Goal: Task Accomplishment & Management: Manage account settings

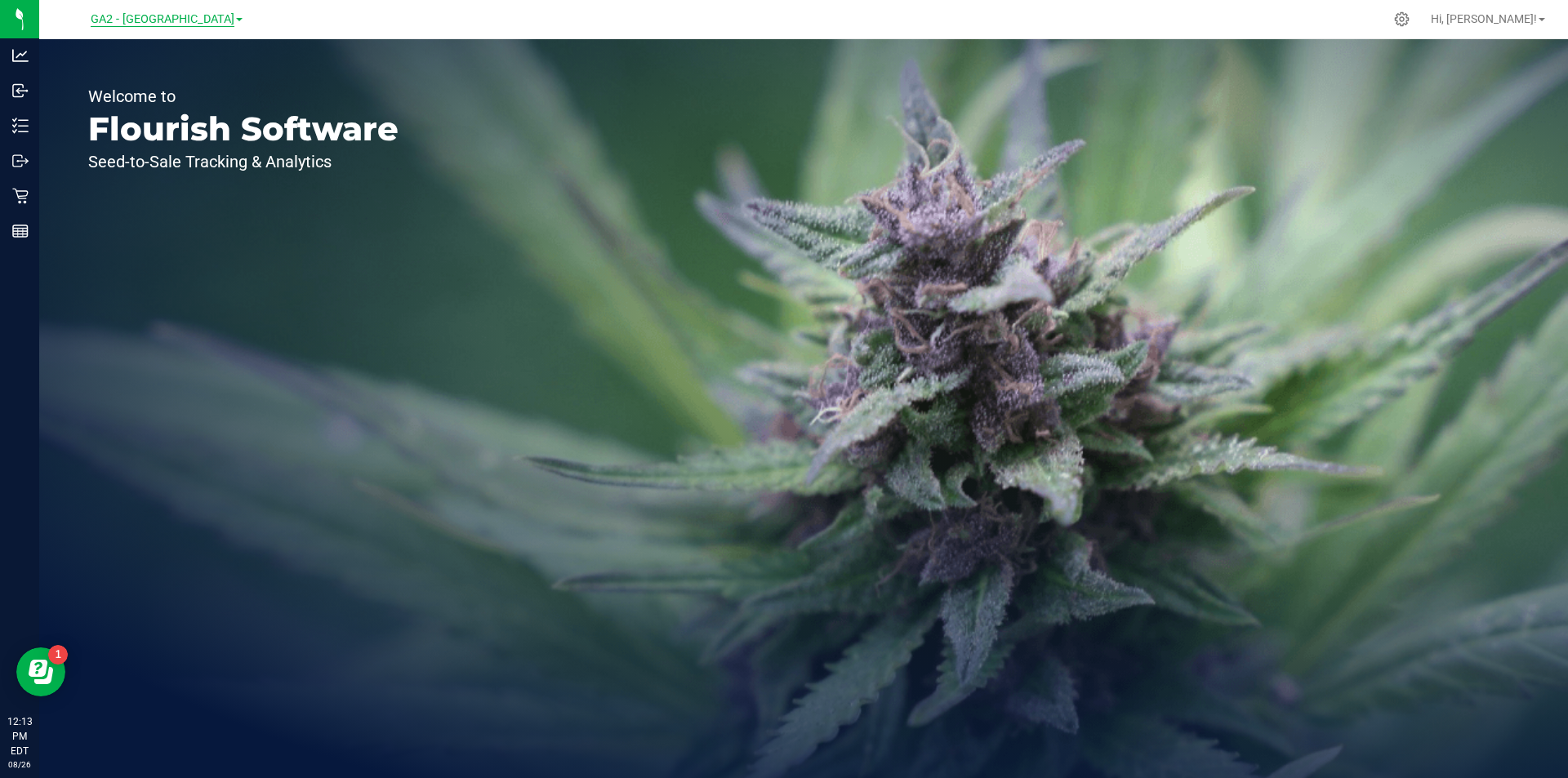
click at [147, 22] on span "GA2 - [GEOGRAPHIC_DATA]" at bounding box center [162, 20] width 144 height 15
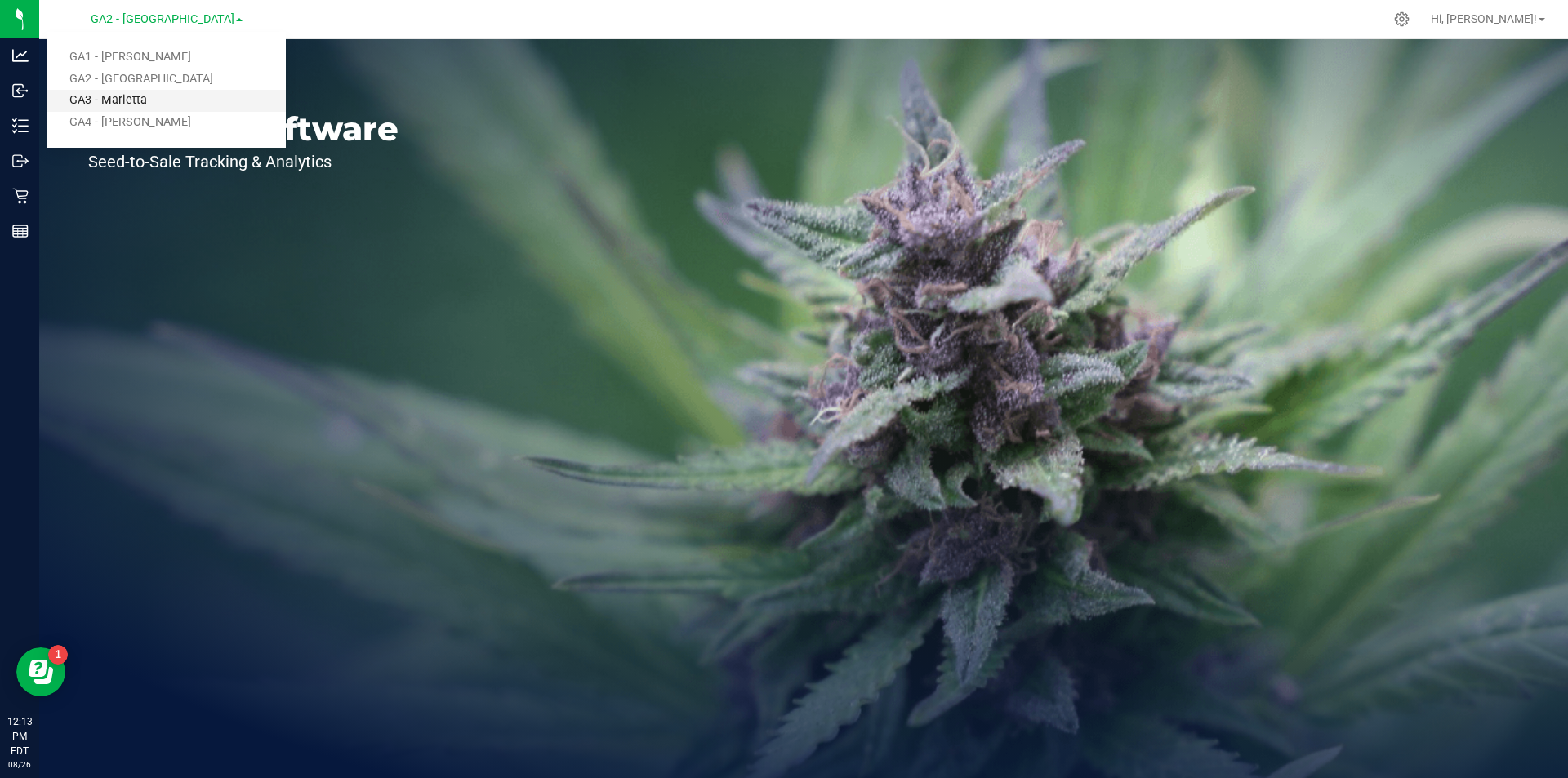
click at [123, 103] on link "GA3 - Marietta" at bounding box center [166, 100] width 238 height 22
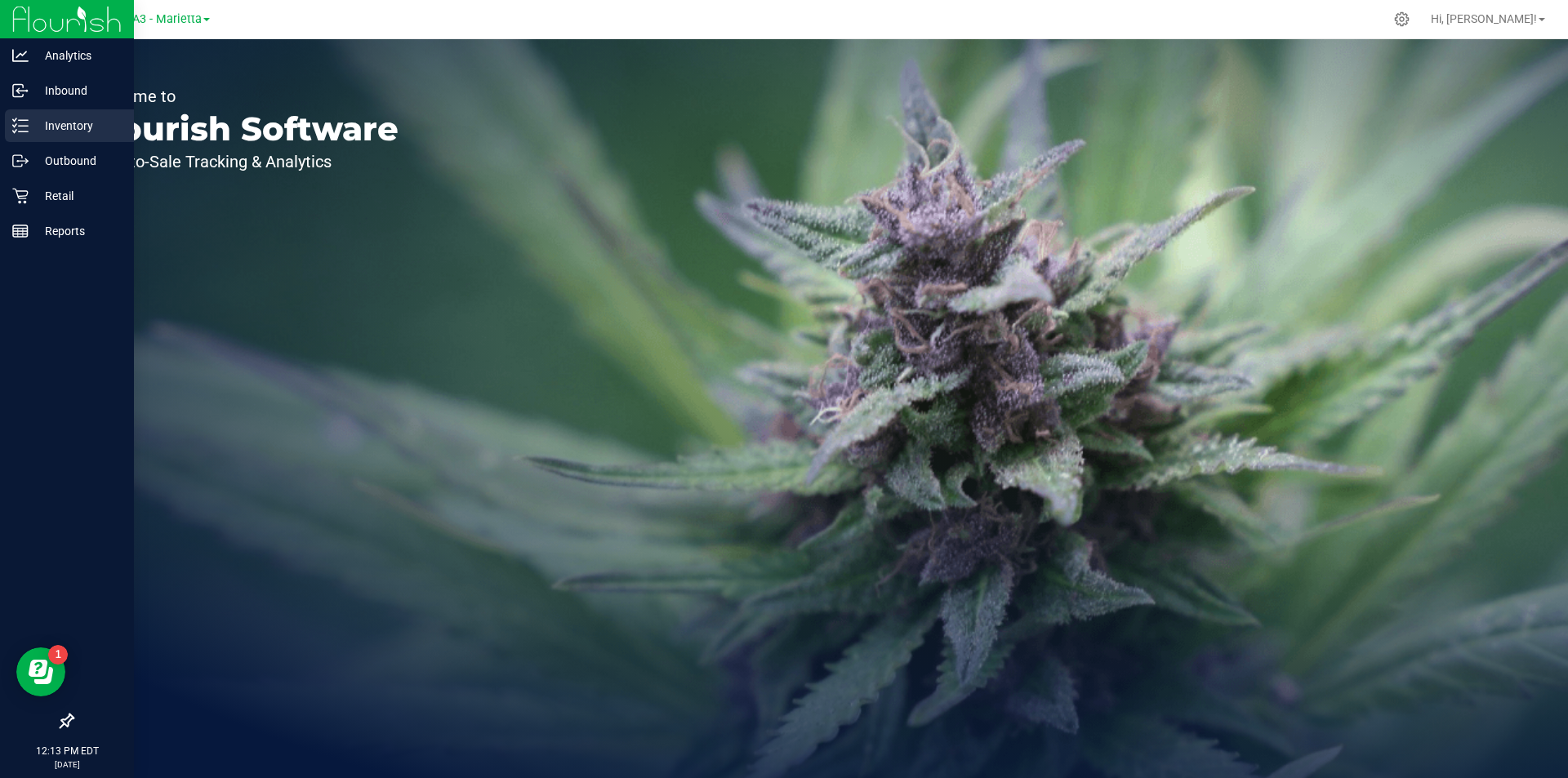
click at [51, 134] on p "Inventory" at bounding box center [77, 126] width 98 height 20
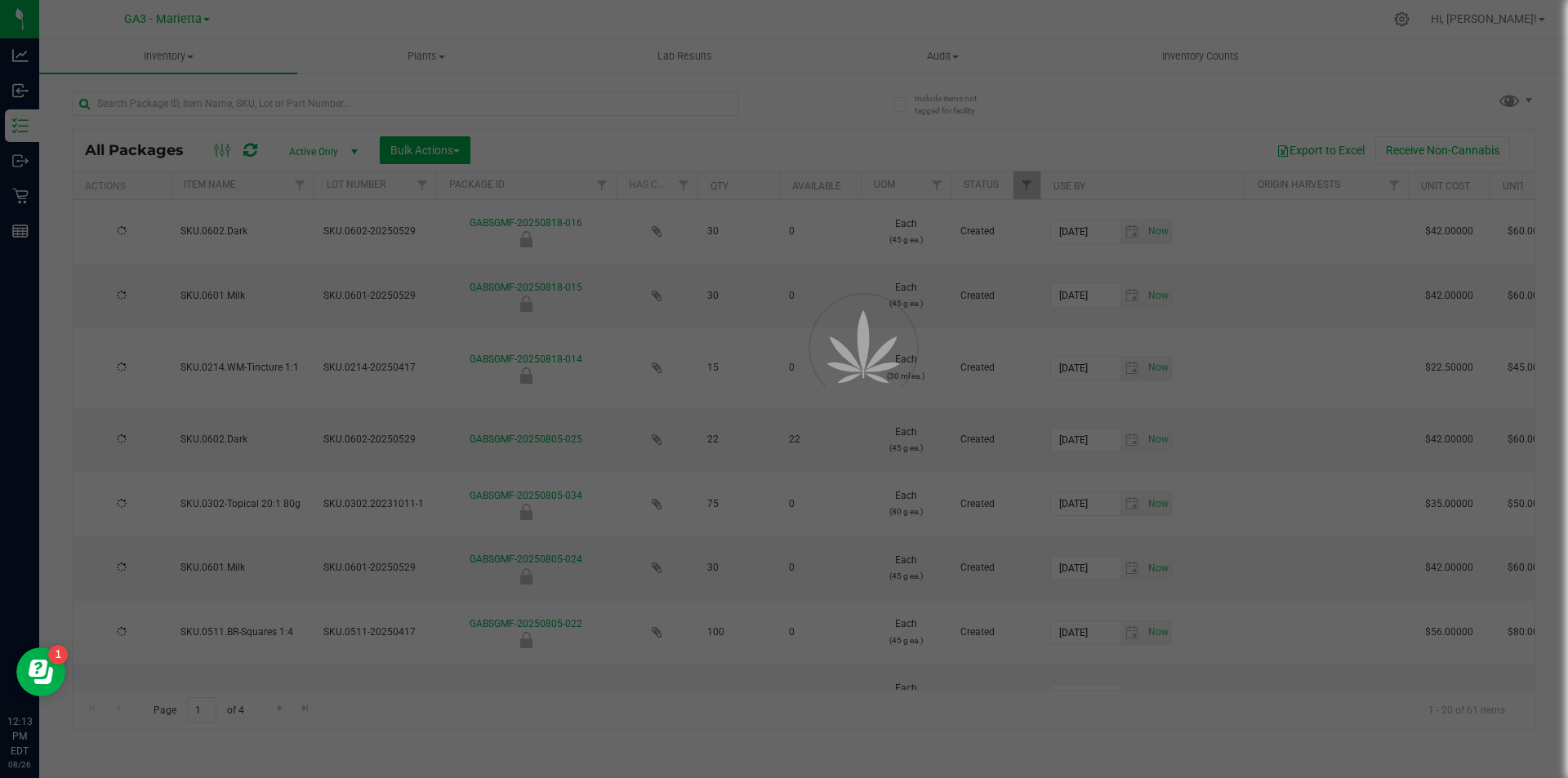
click at [321, 105] on div at bounding box center [784, 389] width 1568 height 778
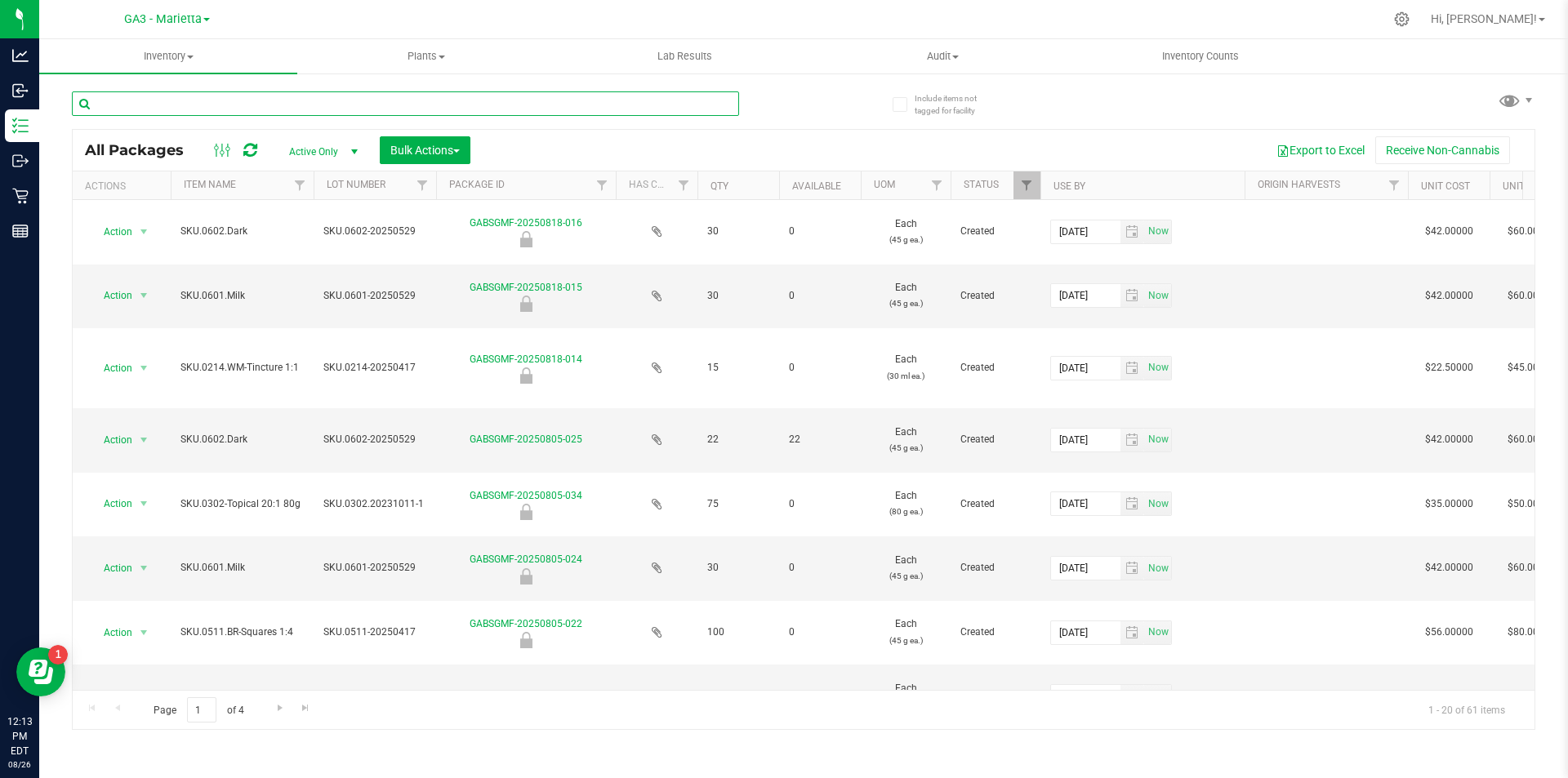
click at [321, 105] on input "text" at bounding box center [406, 104] width 667 height 25
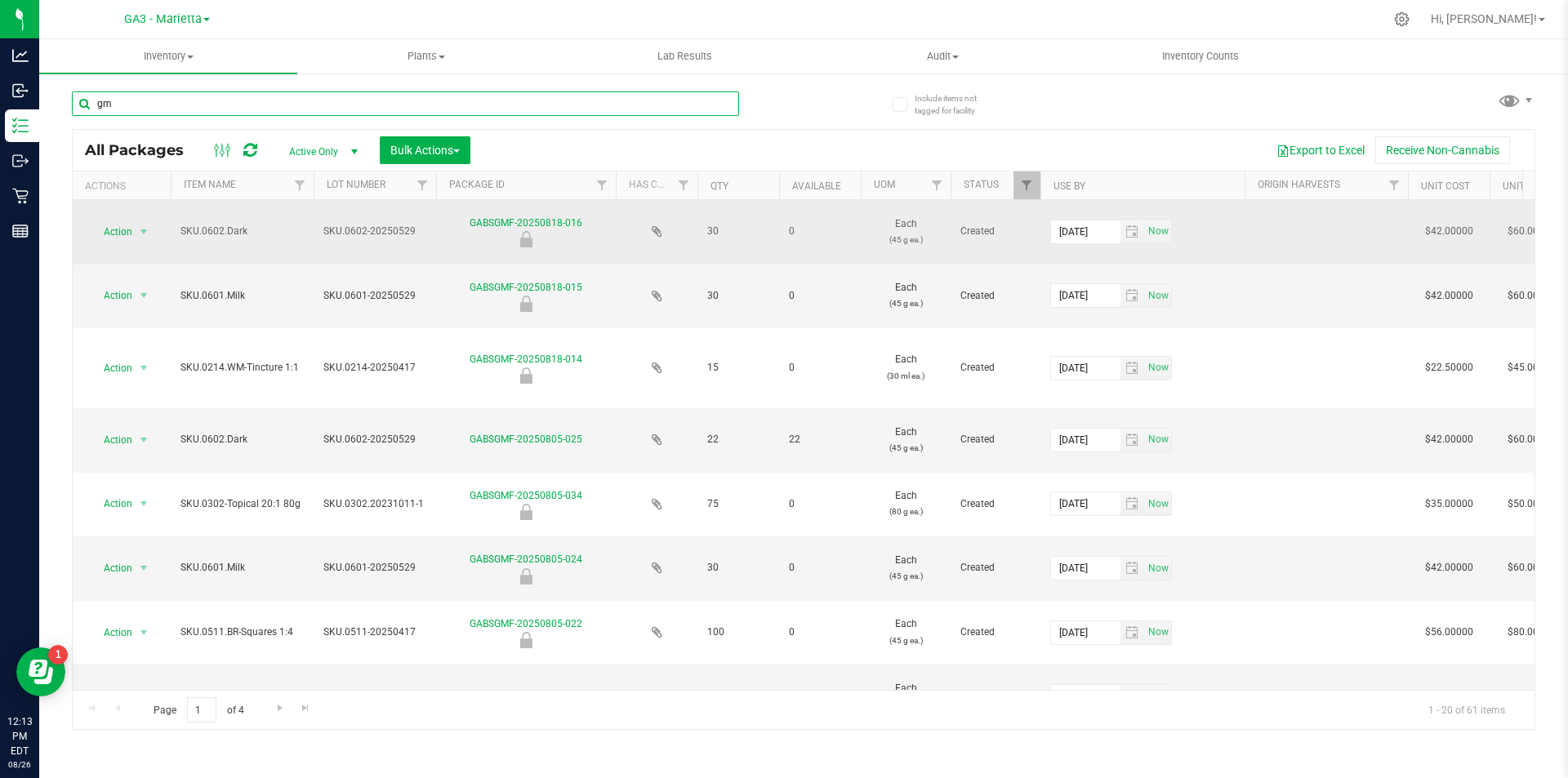
type input "g"
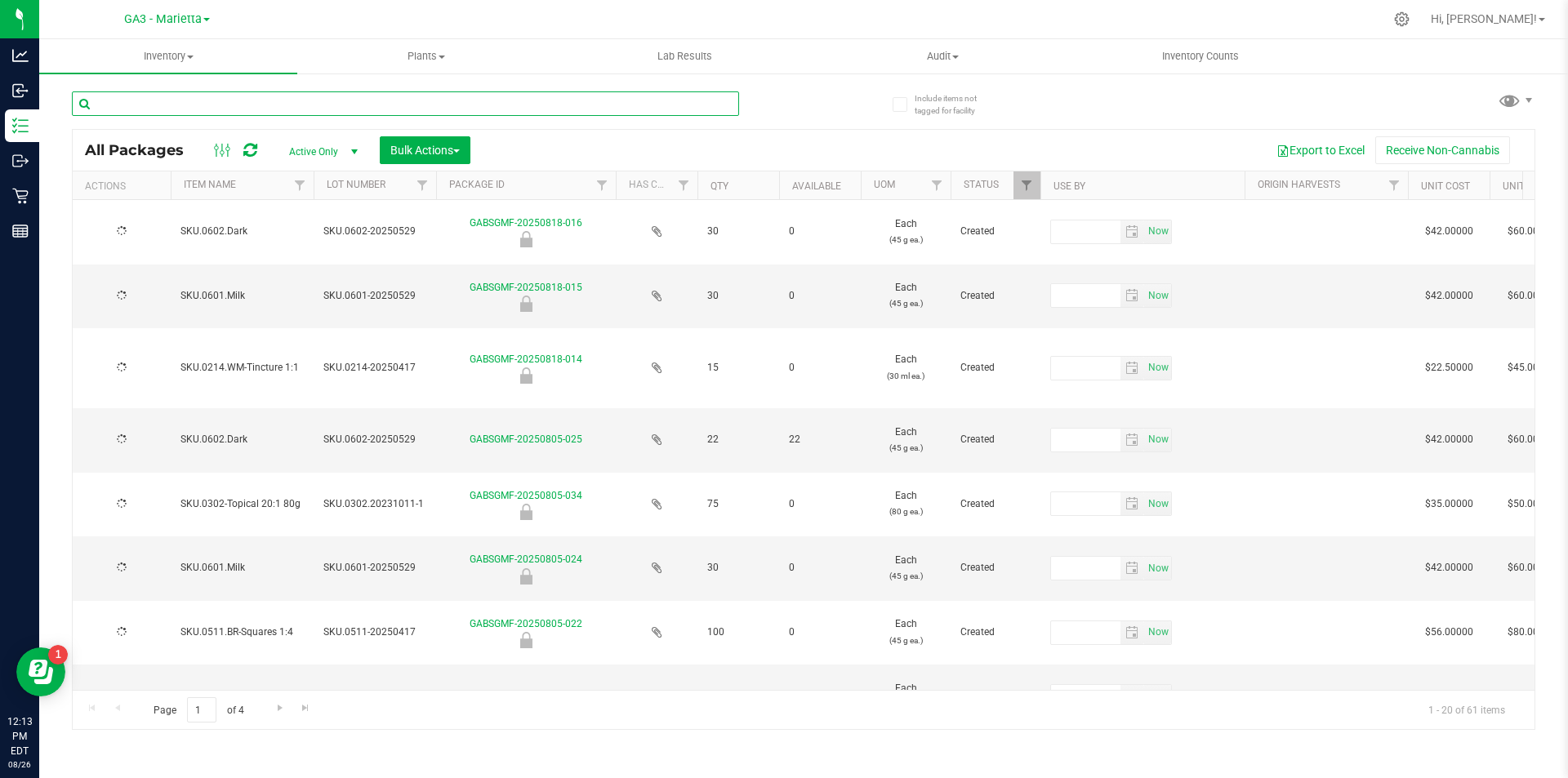
type input "[DATE]"
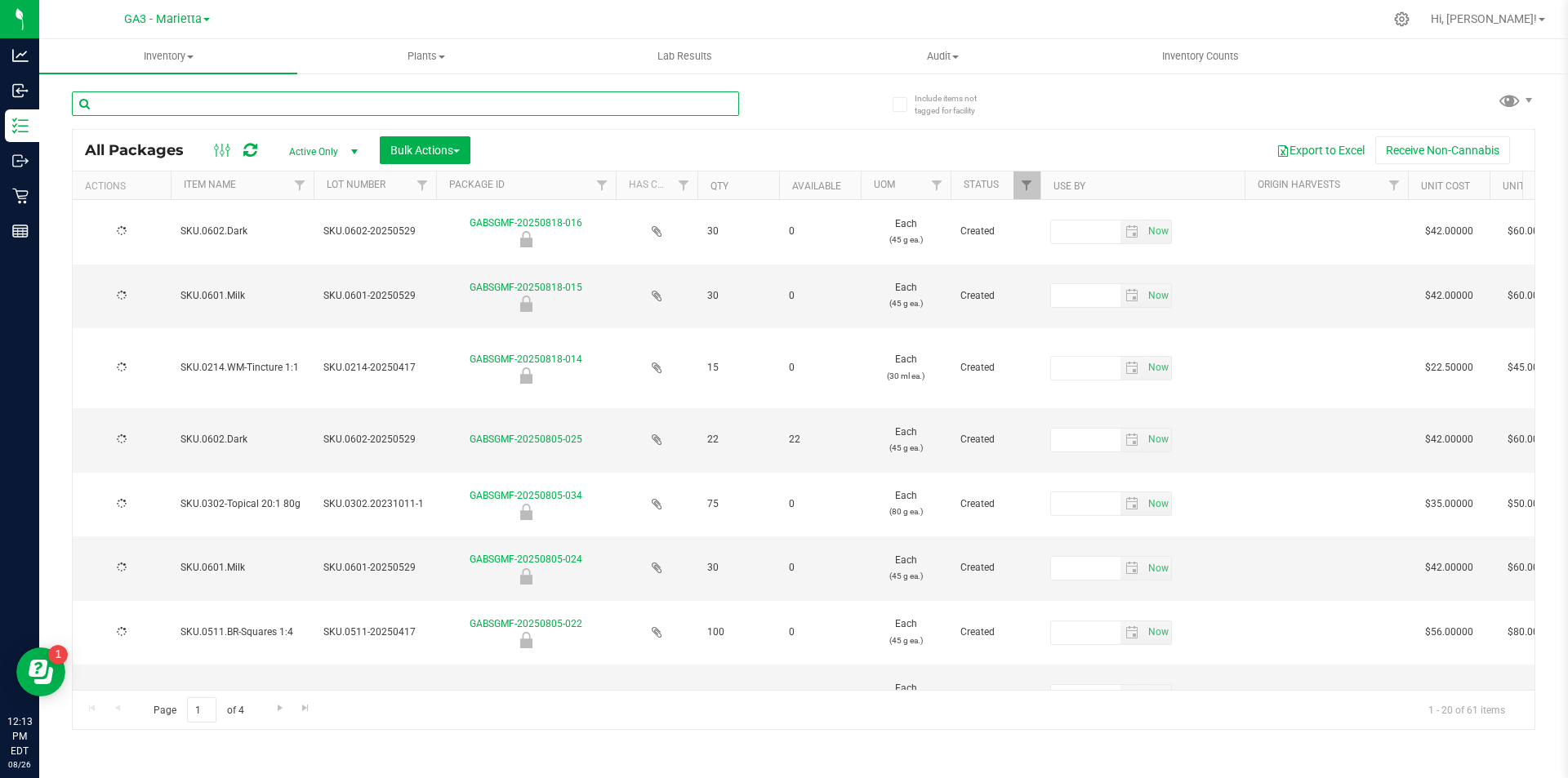
type input "[DATE]"
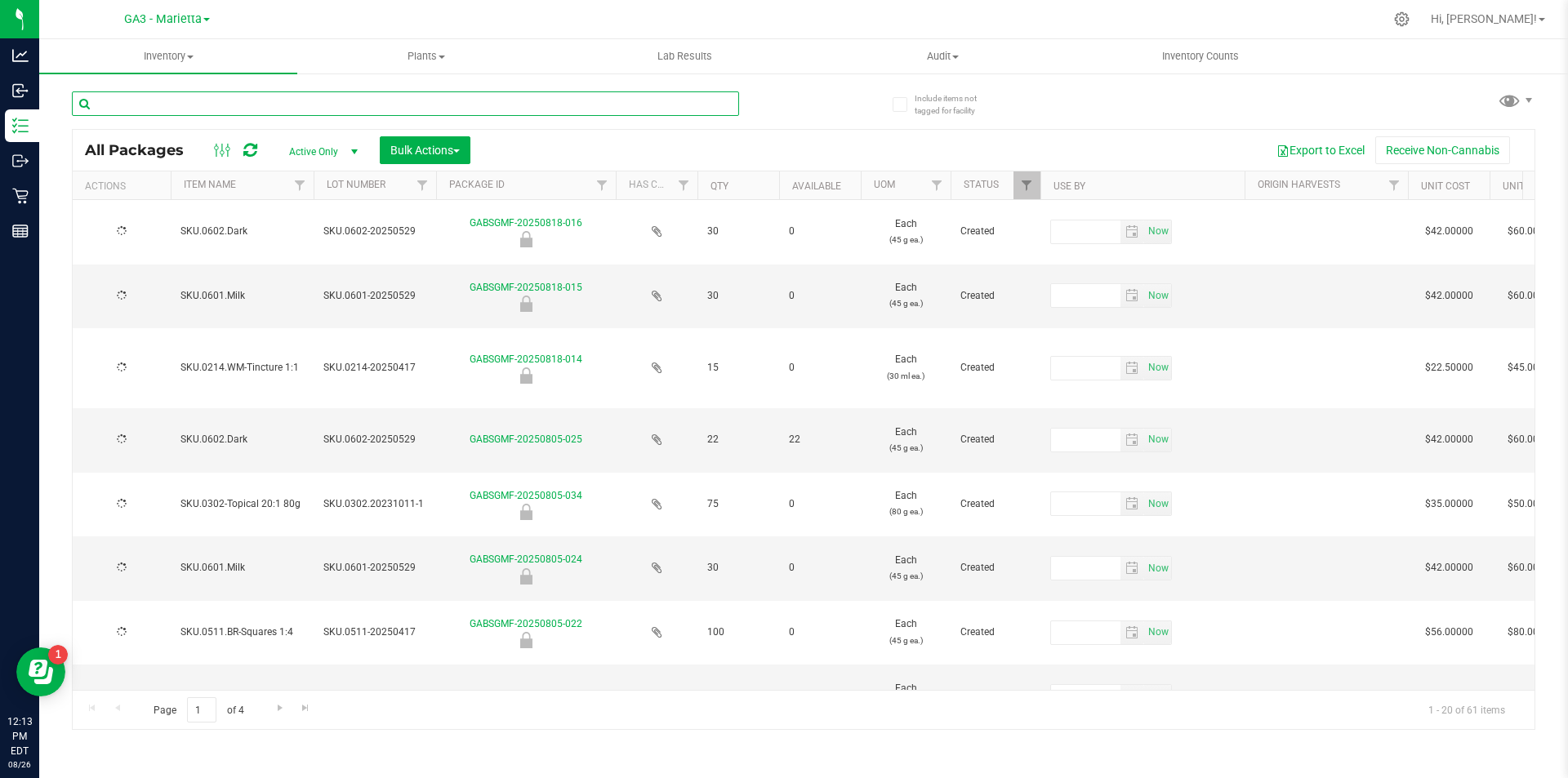
type input "[DATE]"
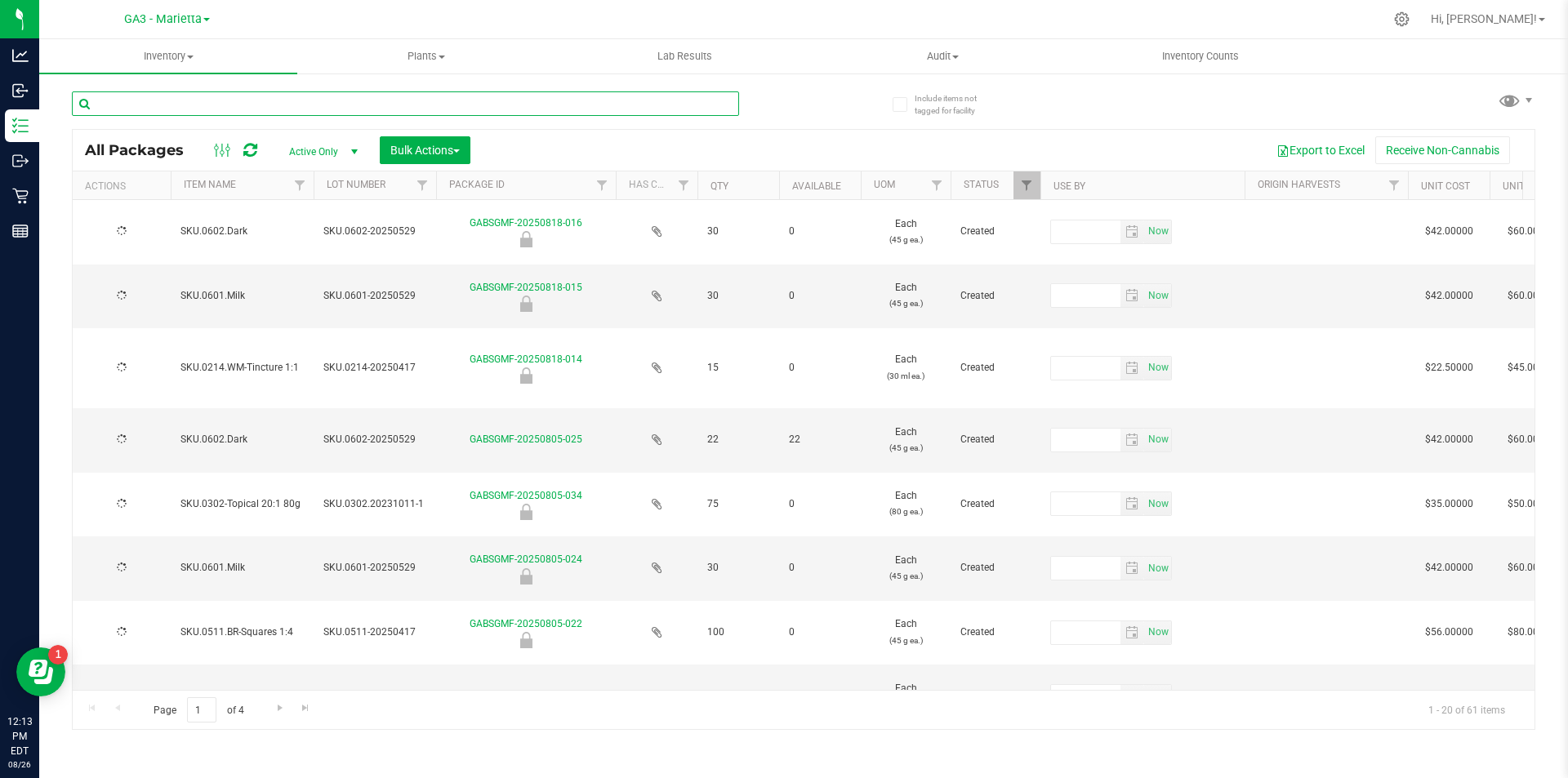
type input "[DATE]"
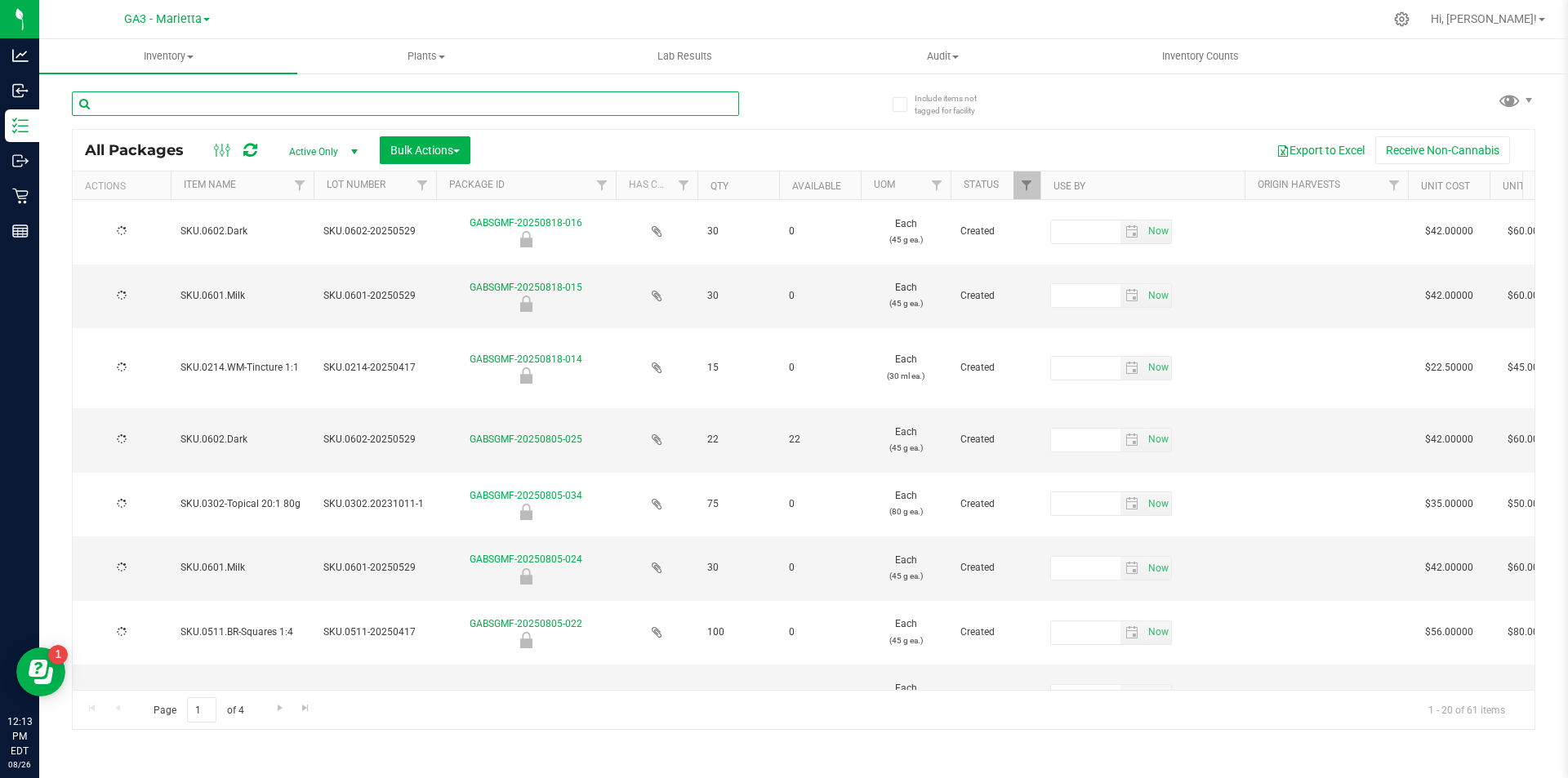
type input "[DATE]"
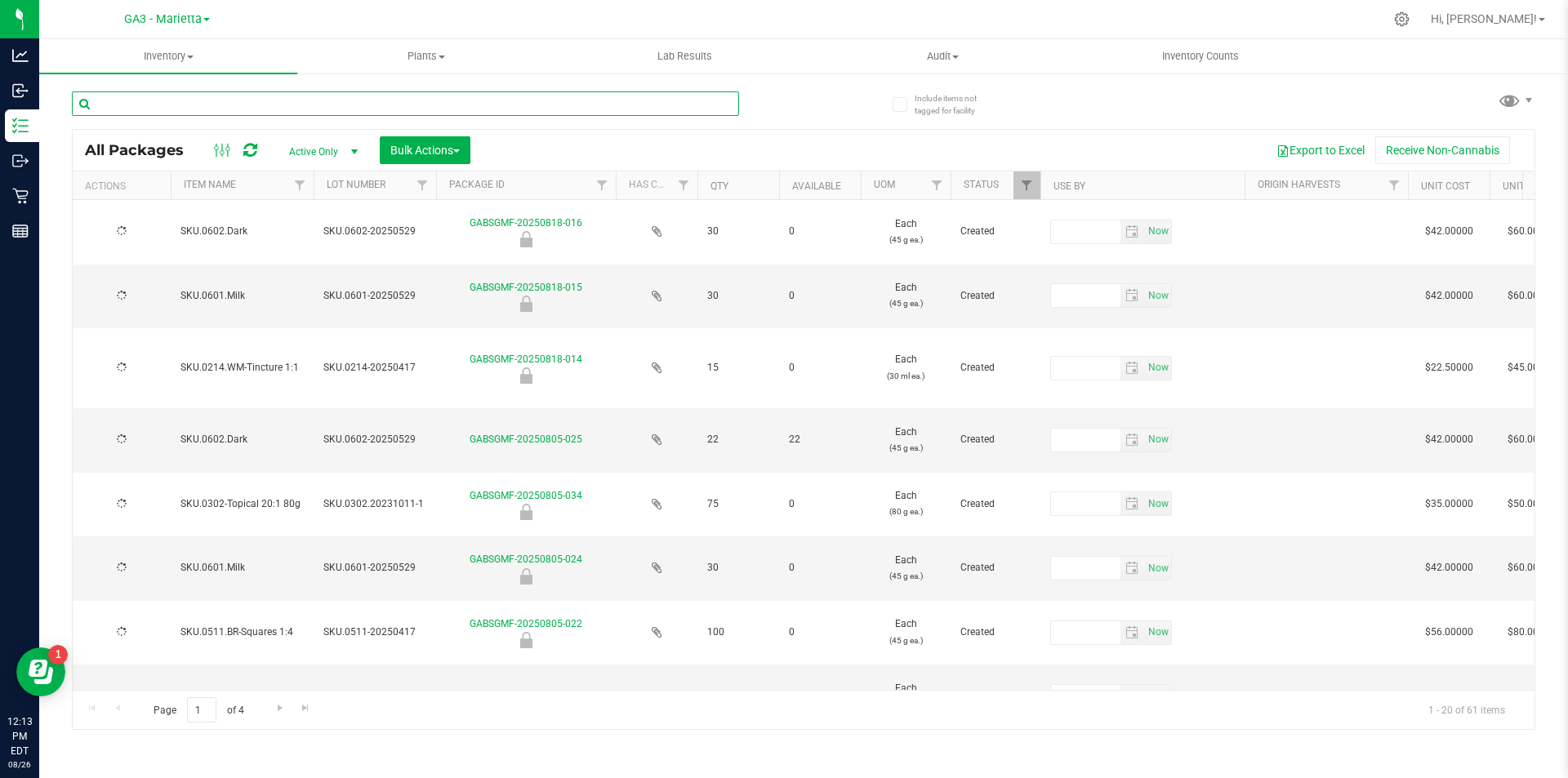
type input "[DATE]"
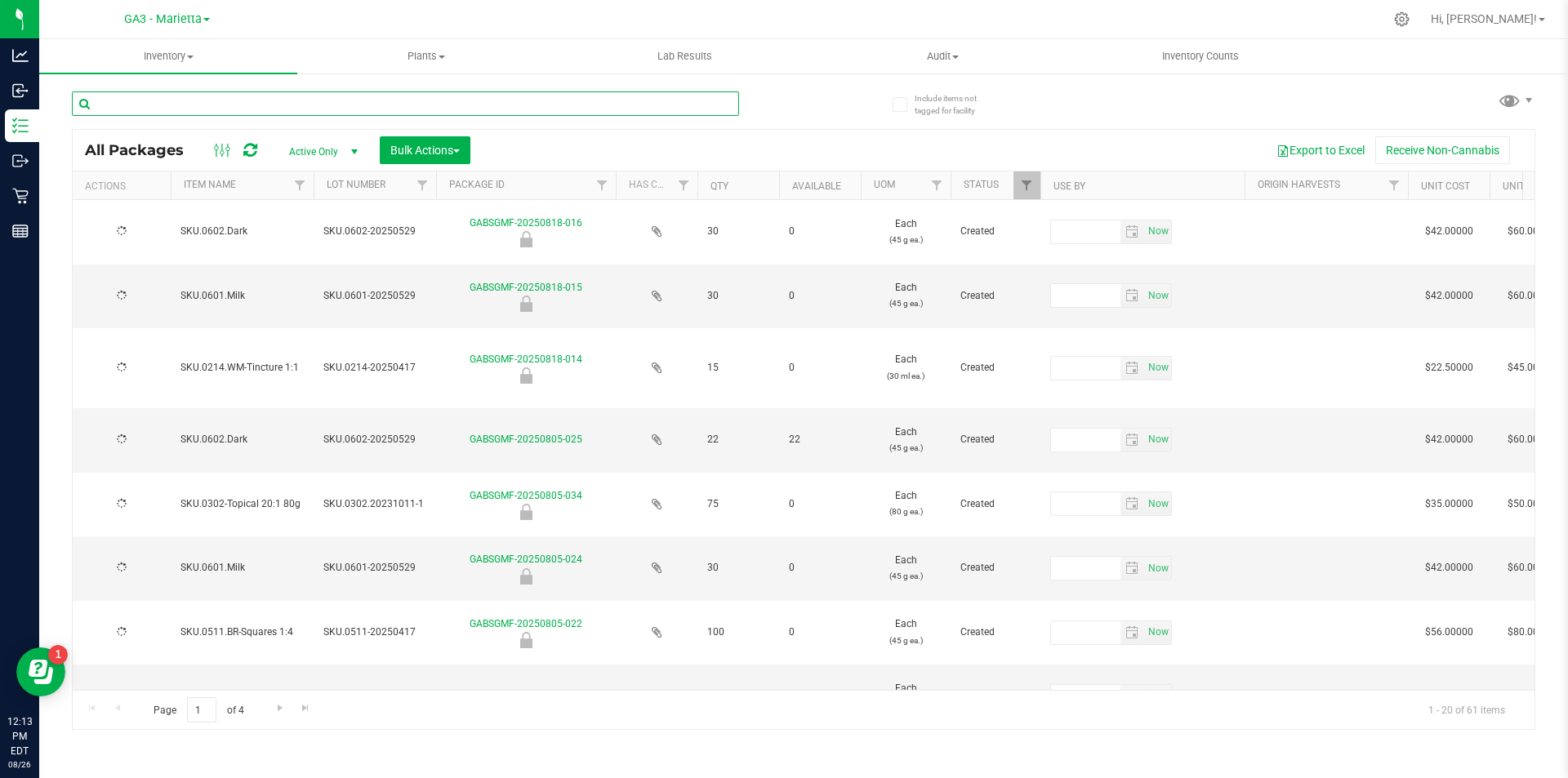
type input "[DATE]"
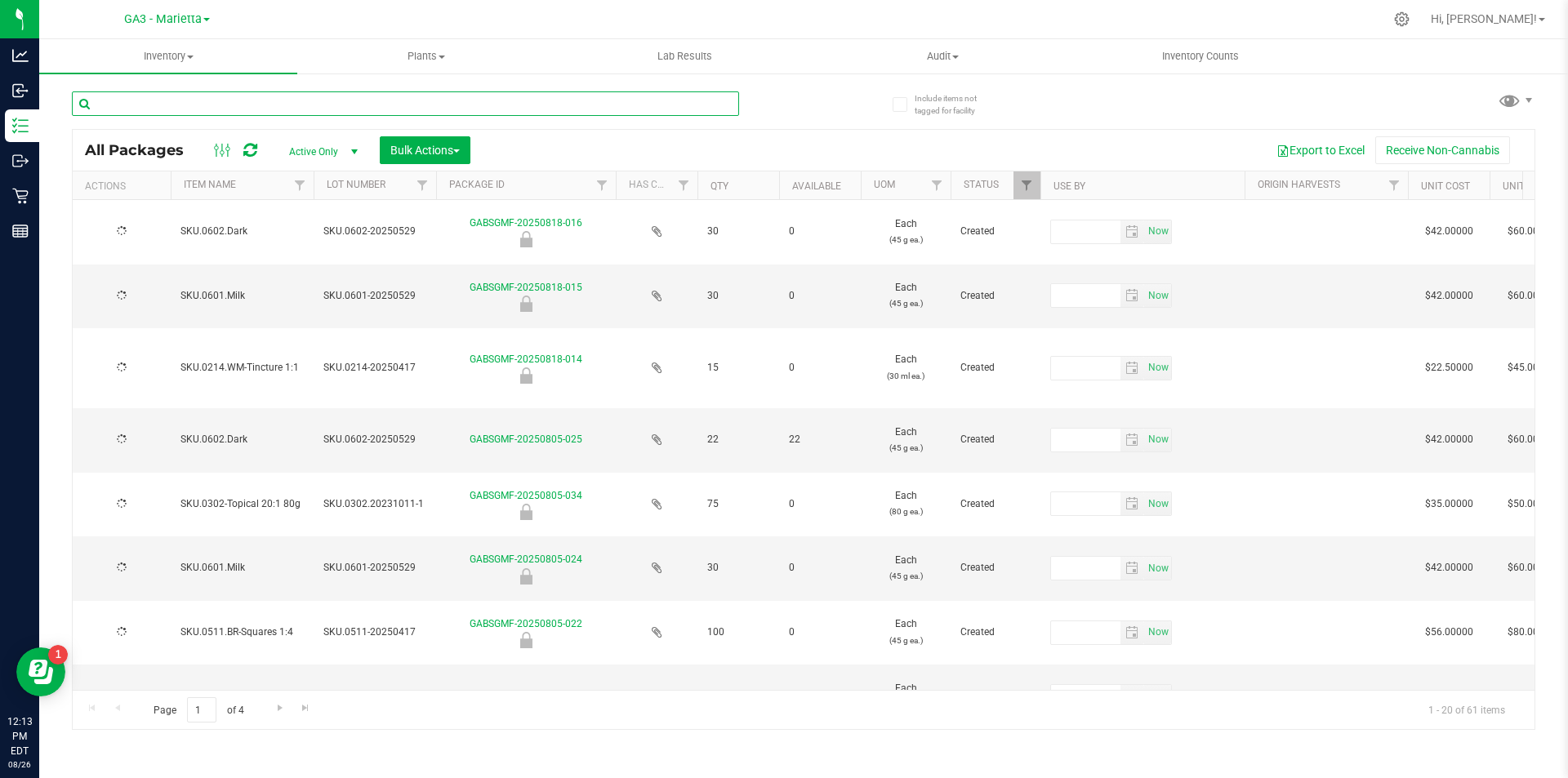
type input "[DATE]"
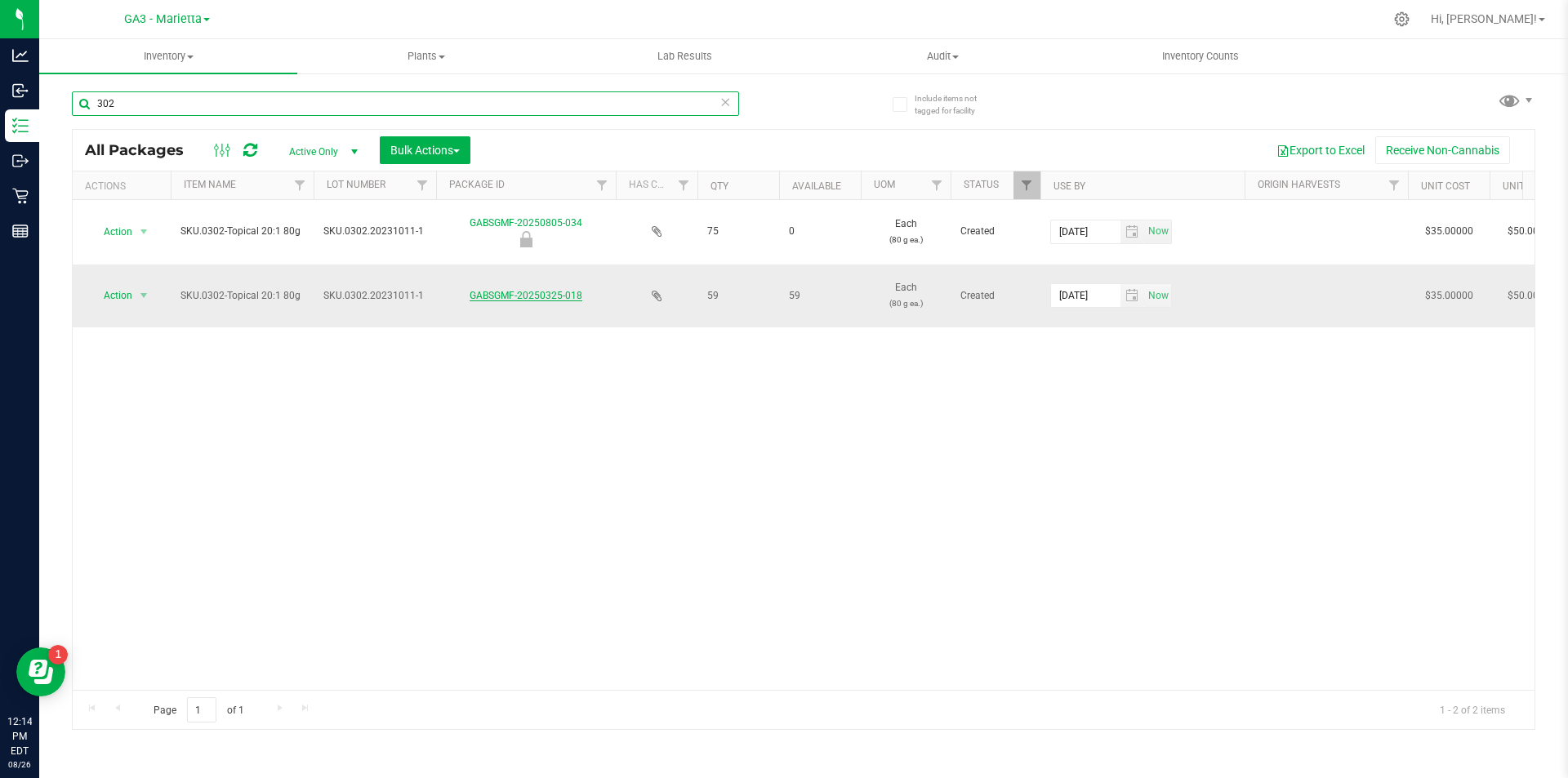
type input "302"
click at [524, 297] on link "GABSGMF-20250325-018" at bounding box center [526, 295] width 113 height 12
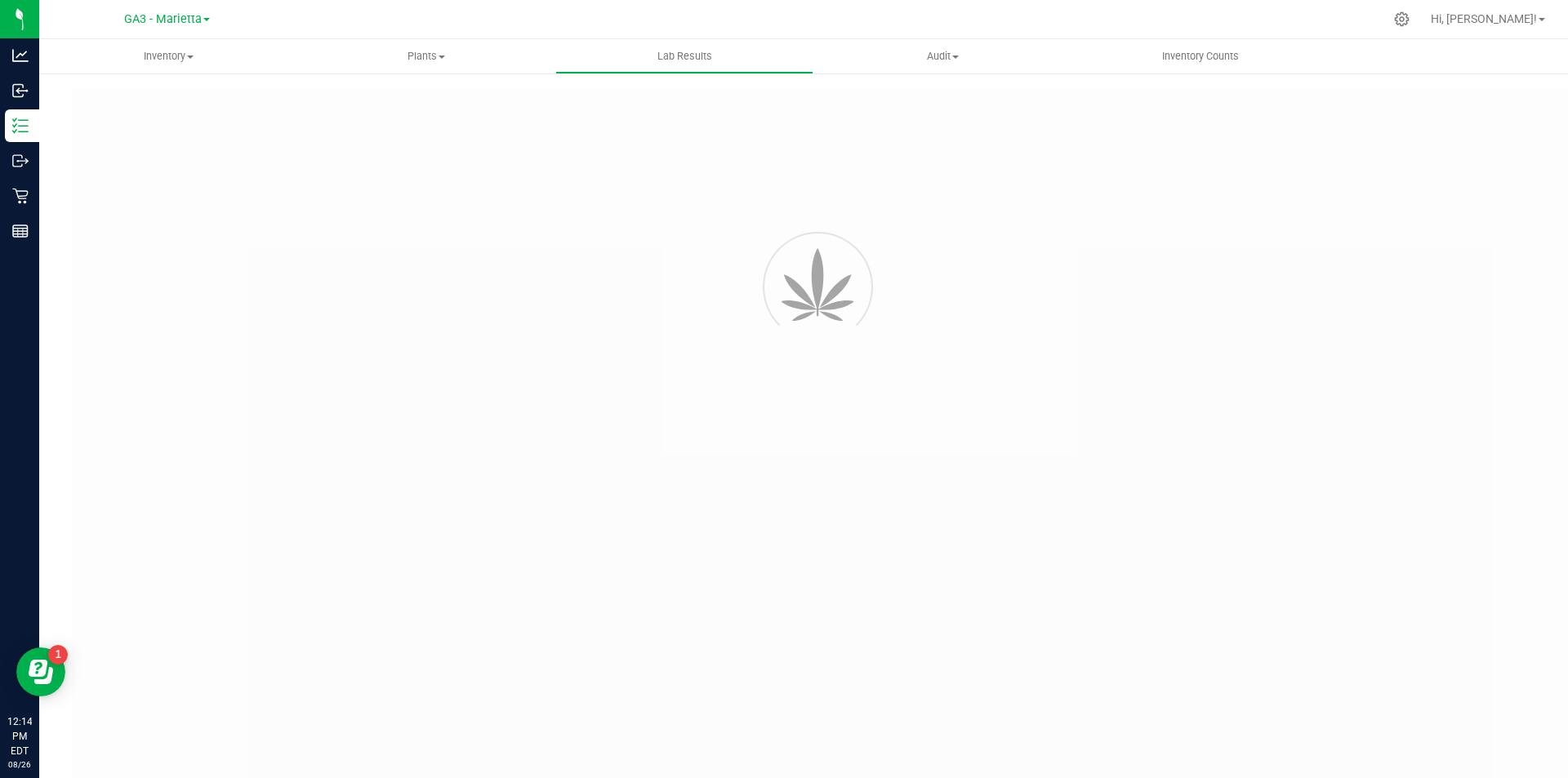
type input "GABSGMF-20231017-001"
type input "[PERSON_NAME]-101824-6910"
type input "GABSGMF-20231017-001"
type input "[DATE] 2:52 PM"
type input "[DATE]"
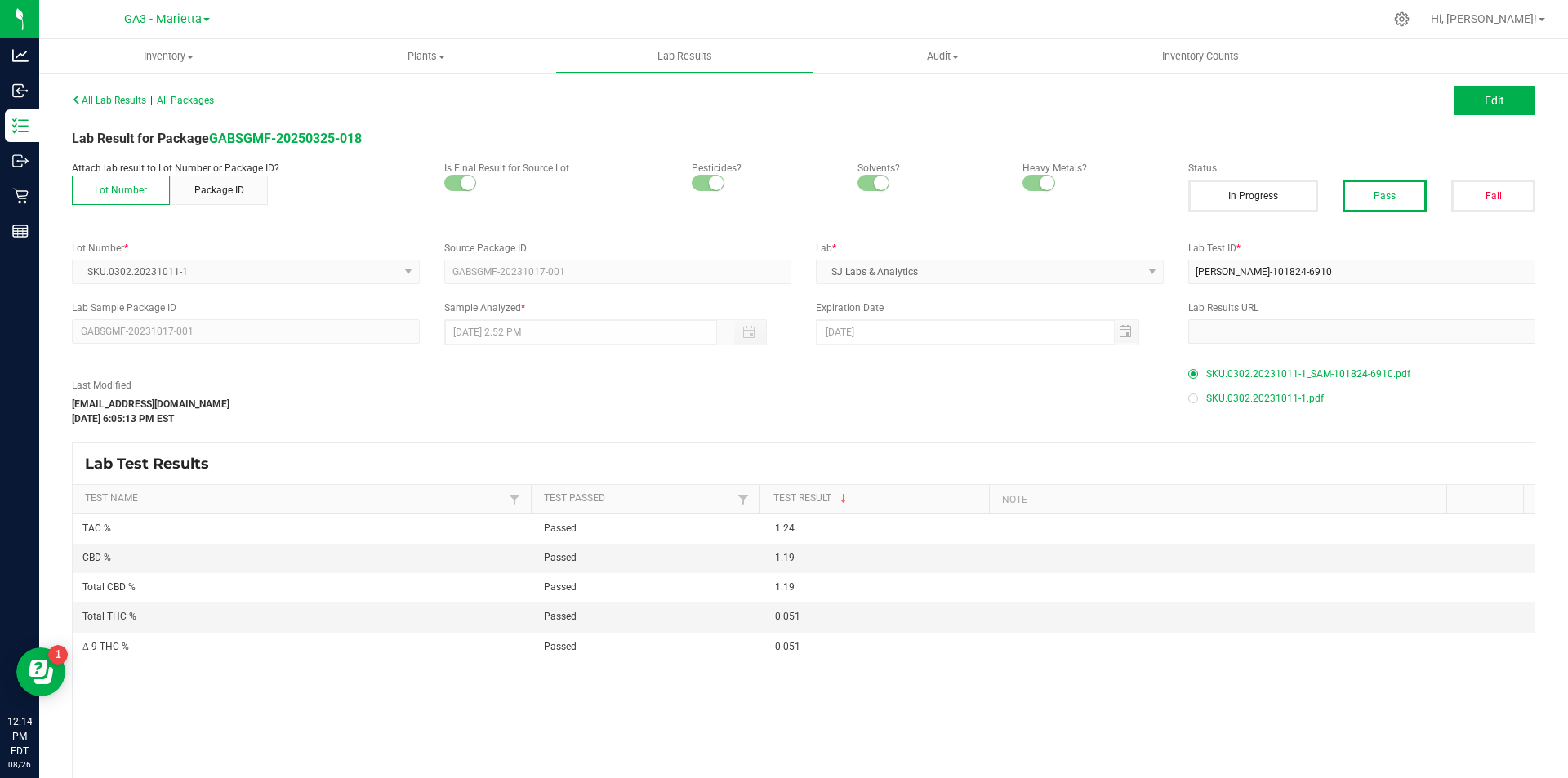
click at [1278, 370] on span "SKU.0302.20231011-1_SAM-101824-6910.pdf" at bounding box center [1308, 374] width 204 height 25
click at [1283, 394] on span "SKU.0302.20231011-1.pdf" at bounding box center [1265, 399] width 118 height 25
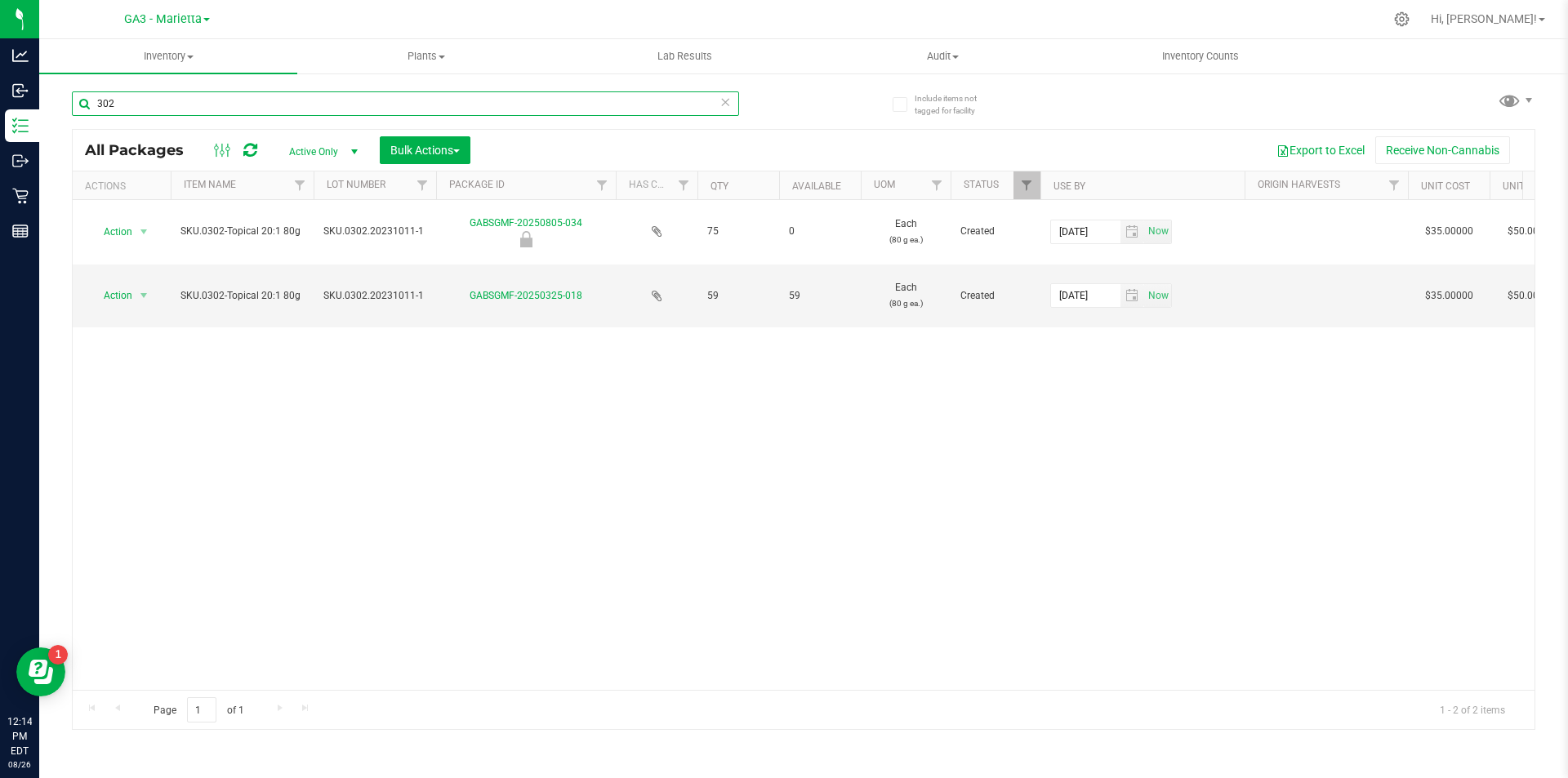
click at [123, 110] on input "302" at bounding box center [406, 104] width 667 height 25
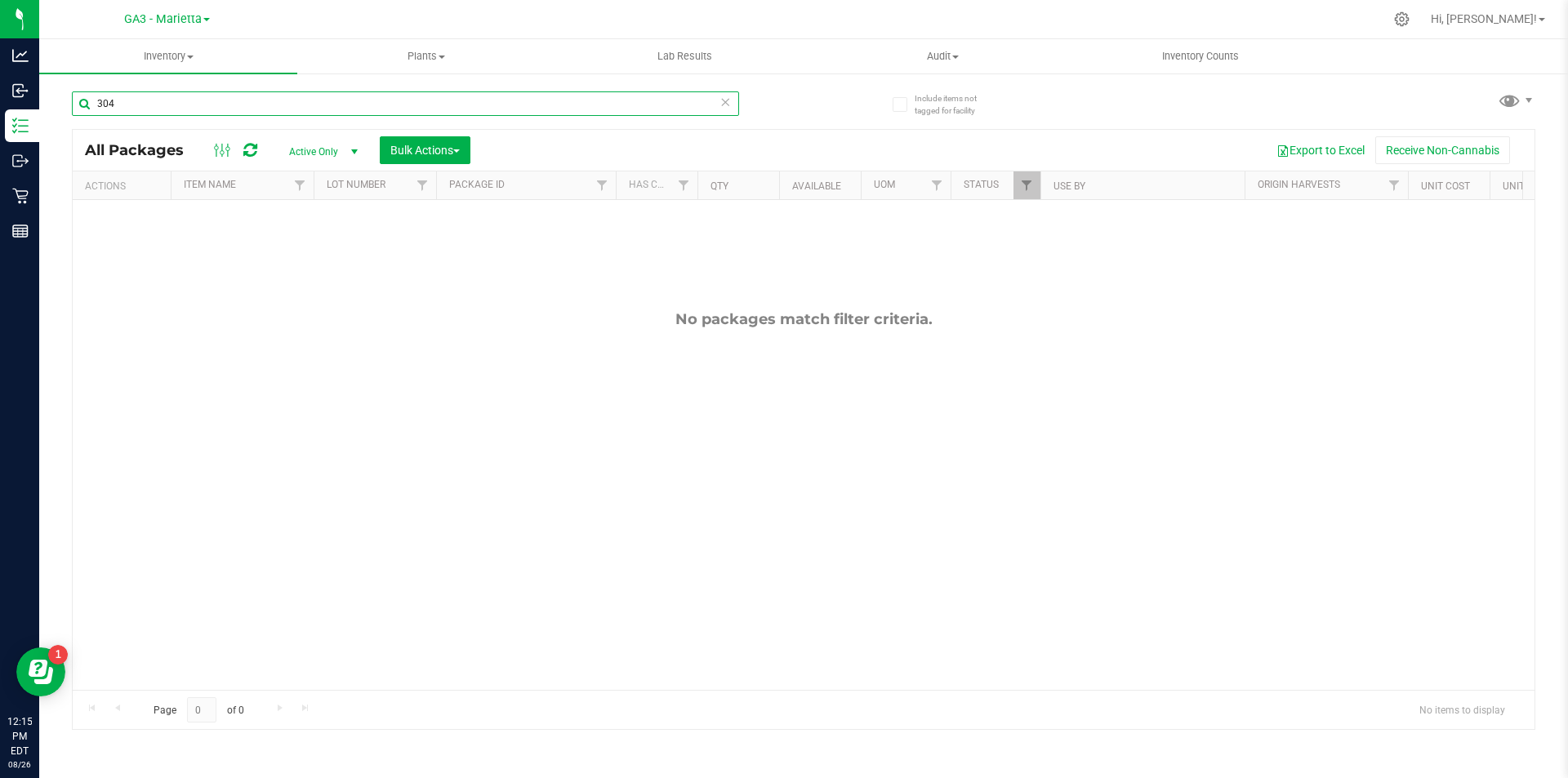
type input "304"
click at [329, 151] on span "Active Only" at bounding box center [320, 152] width 90 height 23
click at [319, 242] on li "All" at bounding box center [319, 250] width 88 height 25
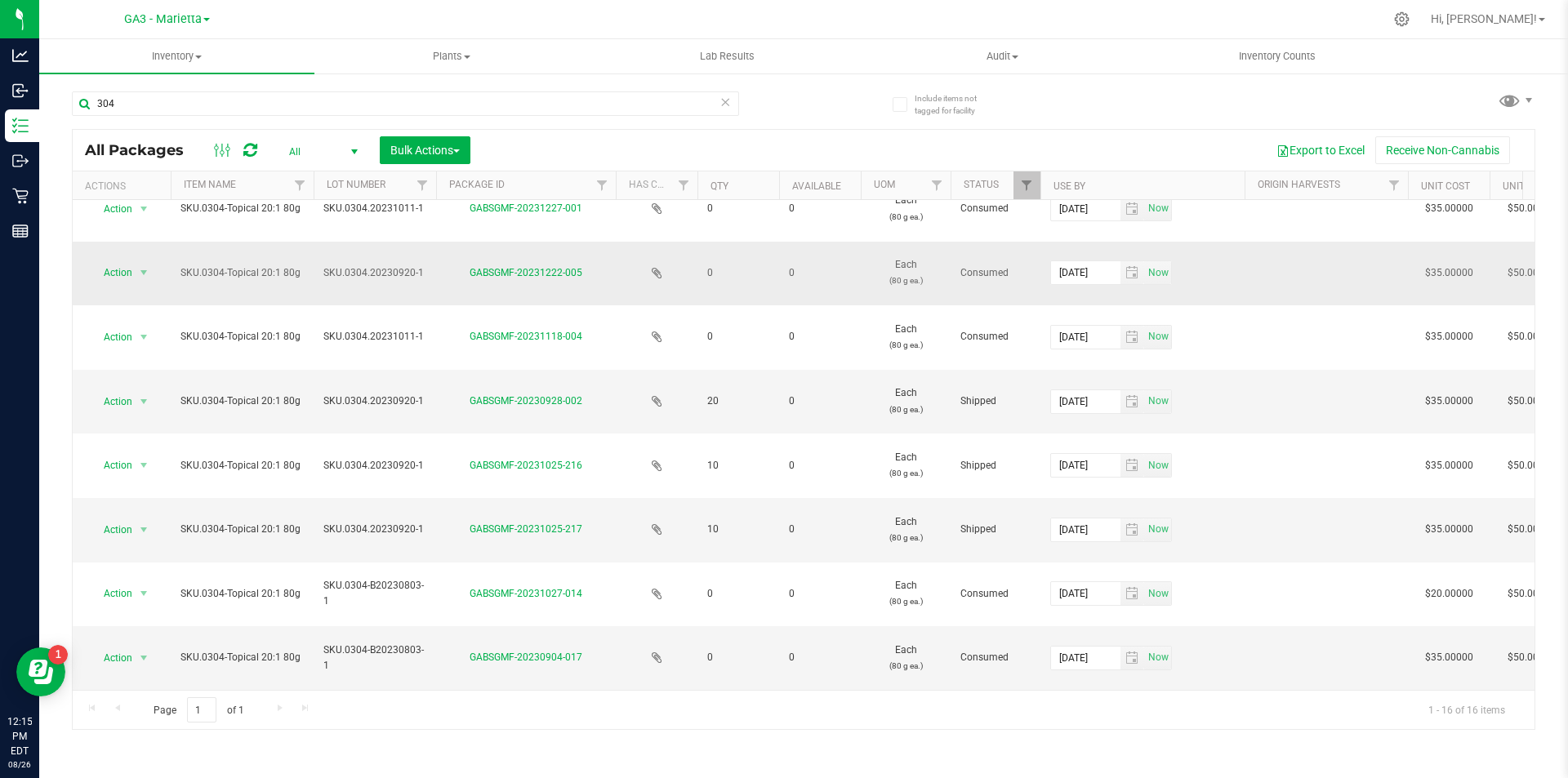
scroll to position [222, 0]
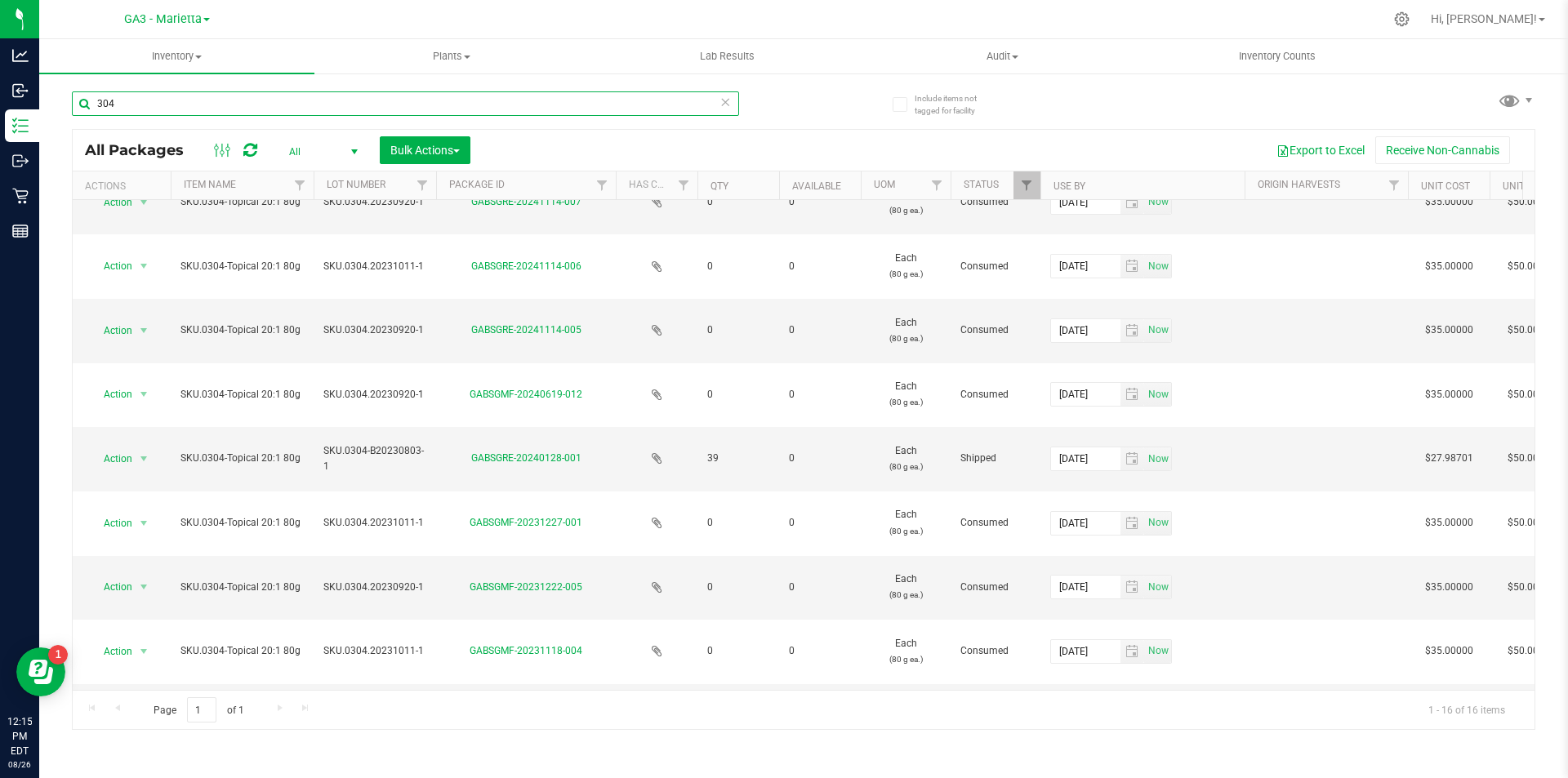
click at [207, 95] on input "304" at bounding box center [406, 104] width 667 height 25
click at [200, 37] on nav "GA3 - Marietta GA1 - [PERSON_NAME] GA2 - Stockbridge GA3 - Marietta GA4 - [PERS…" at bounding box center [803, 19] width 1528 height 39
click at [198, 58] on span at bounding box center [198, 57] width 7 height 3
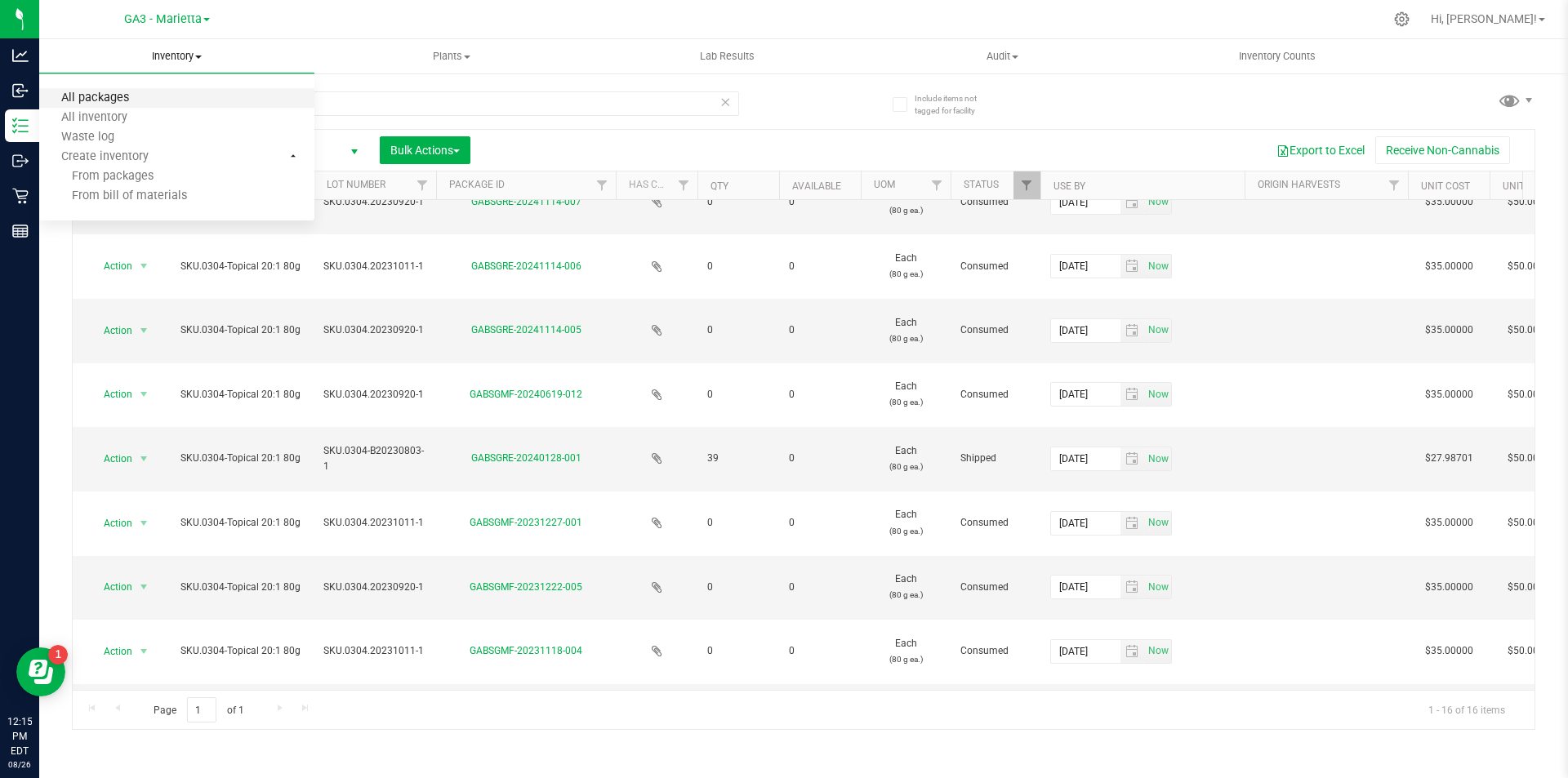
click at [109, 99] on span "All packages" at bounding box center [95, 98] width 112 height 14
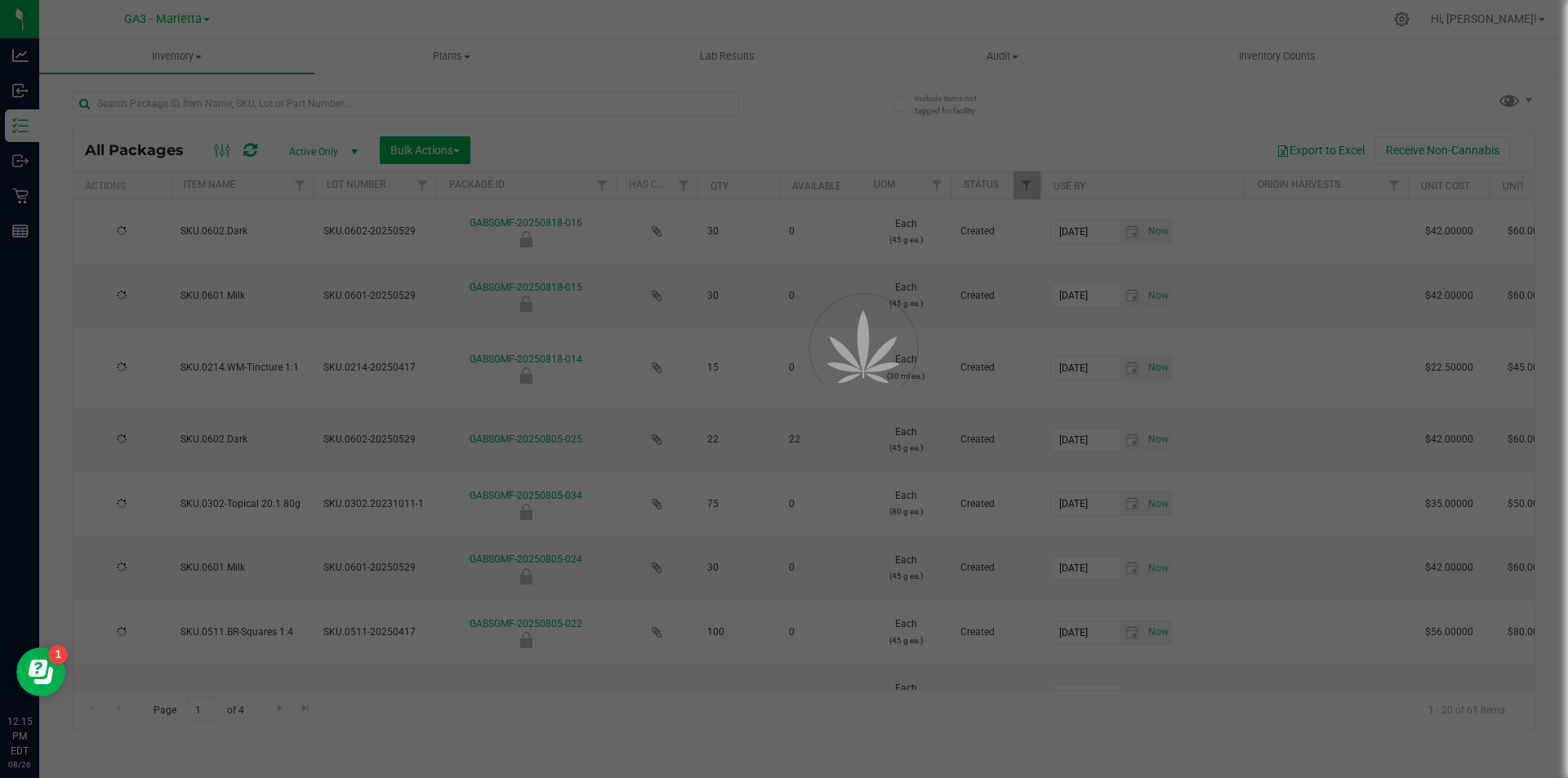
click at [137, 99] on div at bounding box center [784, 389] width 1568 height 778
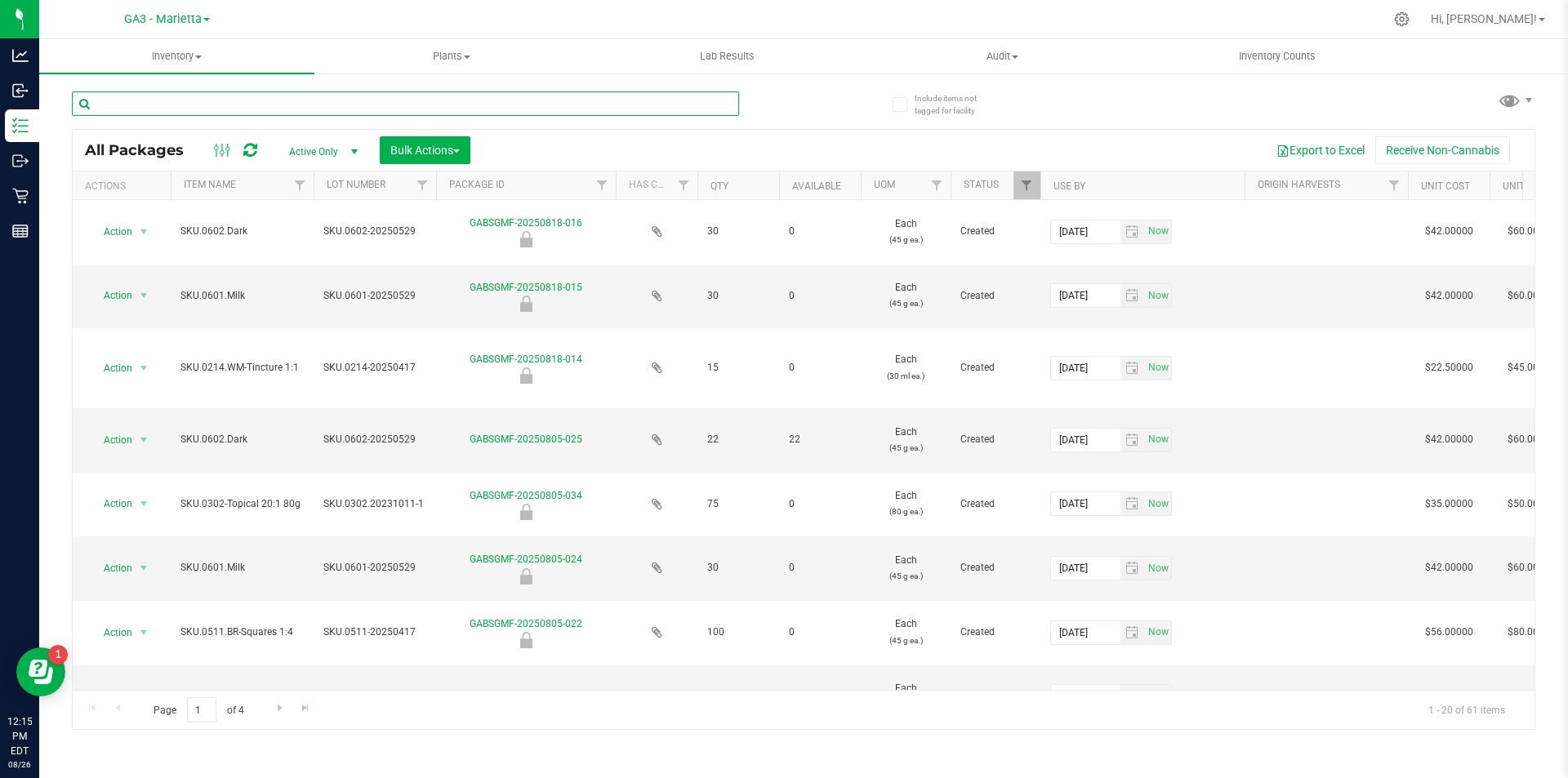
click at [137, 99] on input "text" at bounding box center [406, 104] width 667 height 25
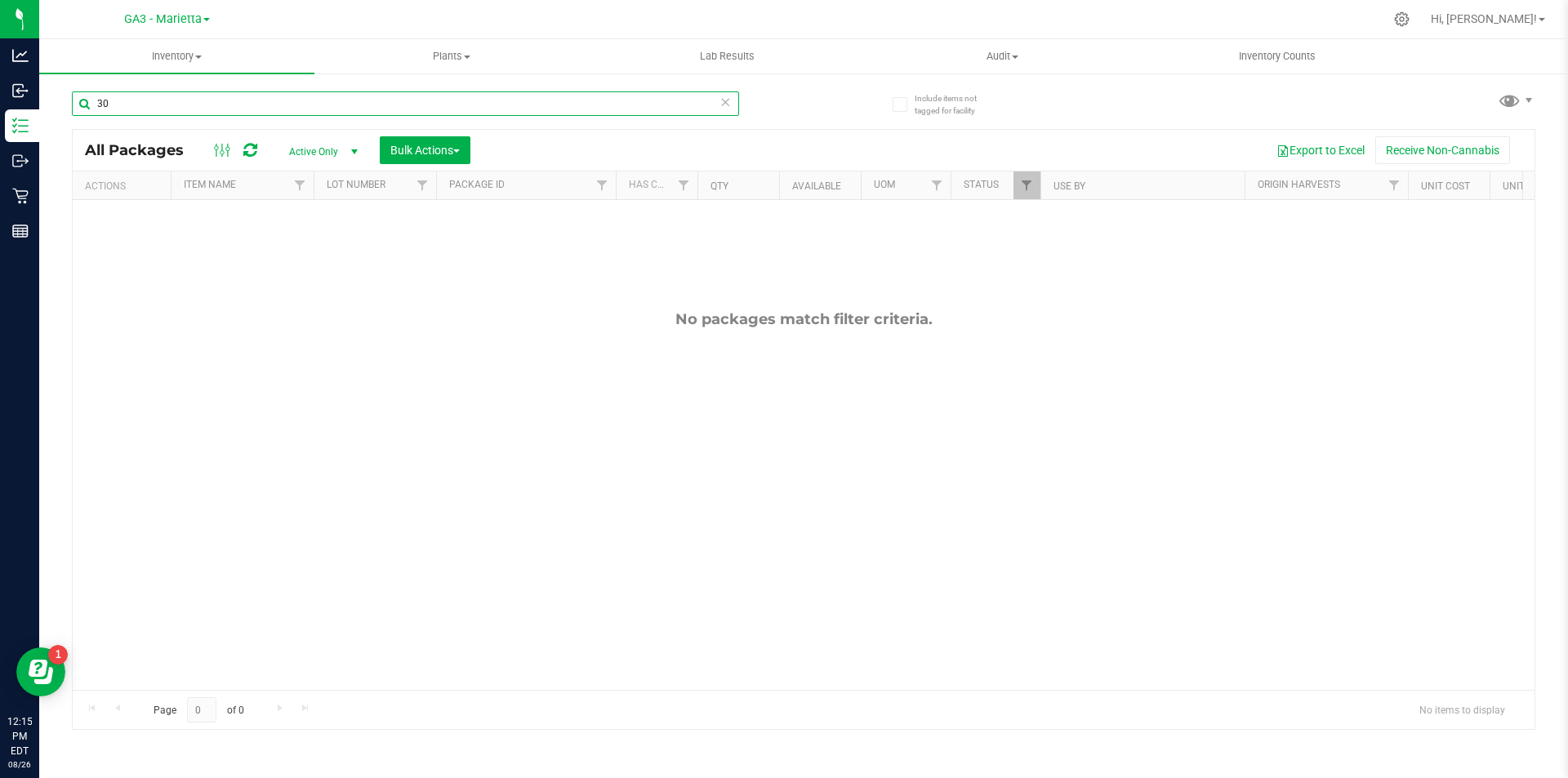
type input "3"
type input "304"
click at [183, 17] on span "GA3 - Marietta" at bounding box center [163, 20] width 77 height 15
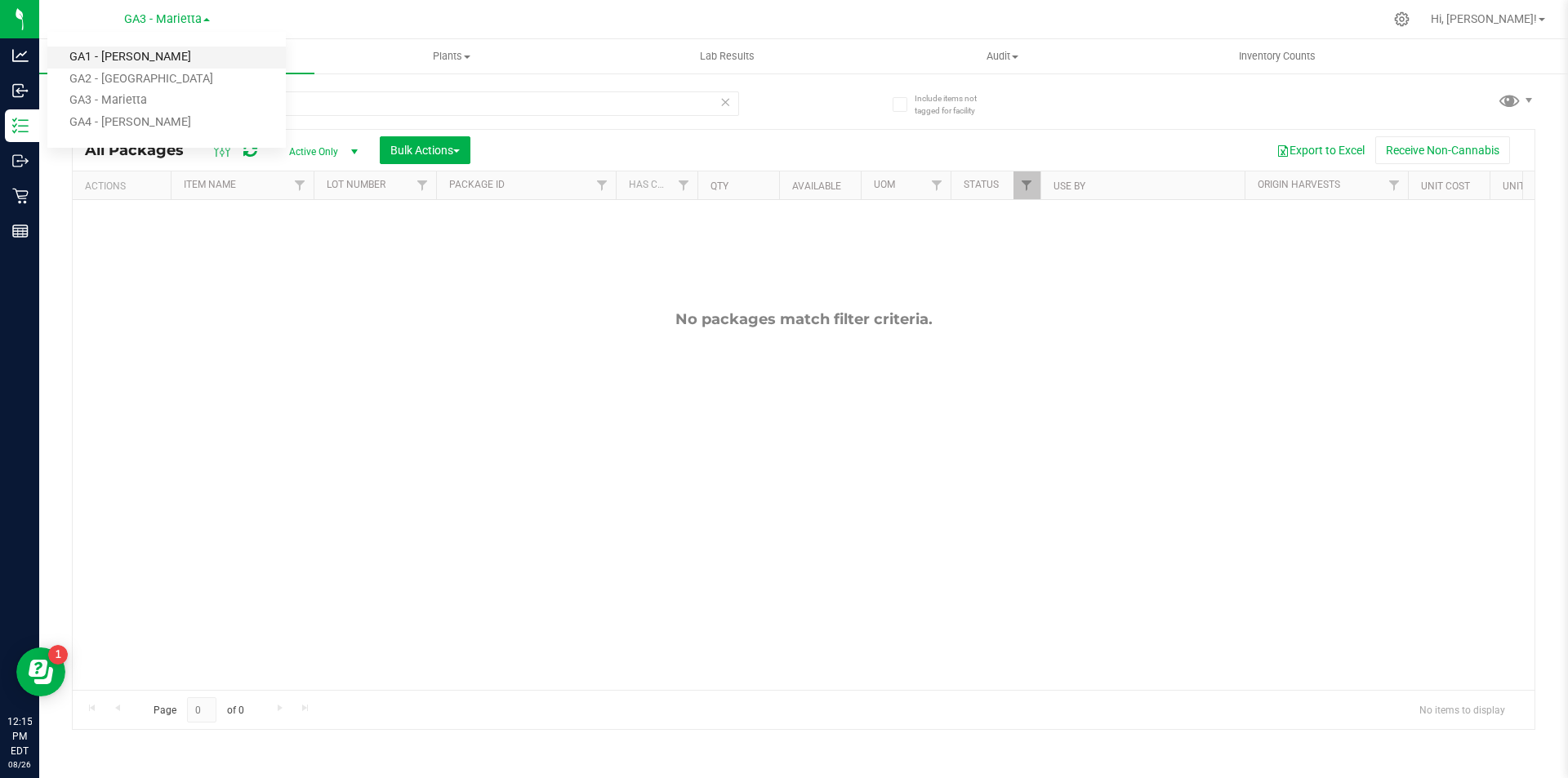
click at [132, 66] on link "GA1 - [PERSON_NAME]" at bounding box center [166, 57] width 238 height 22
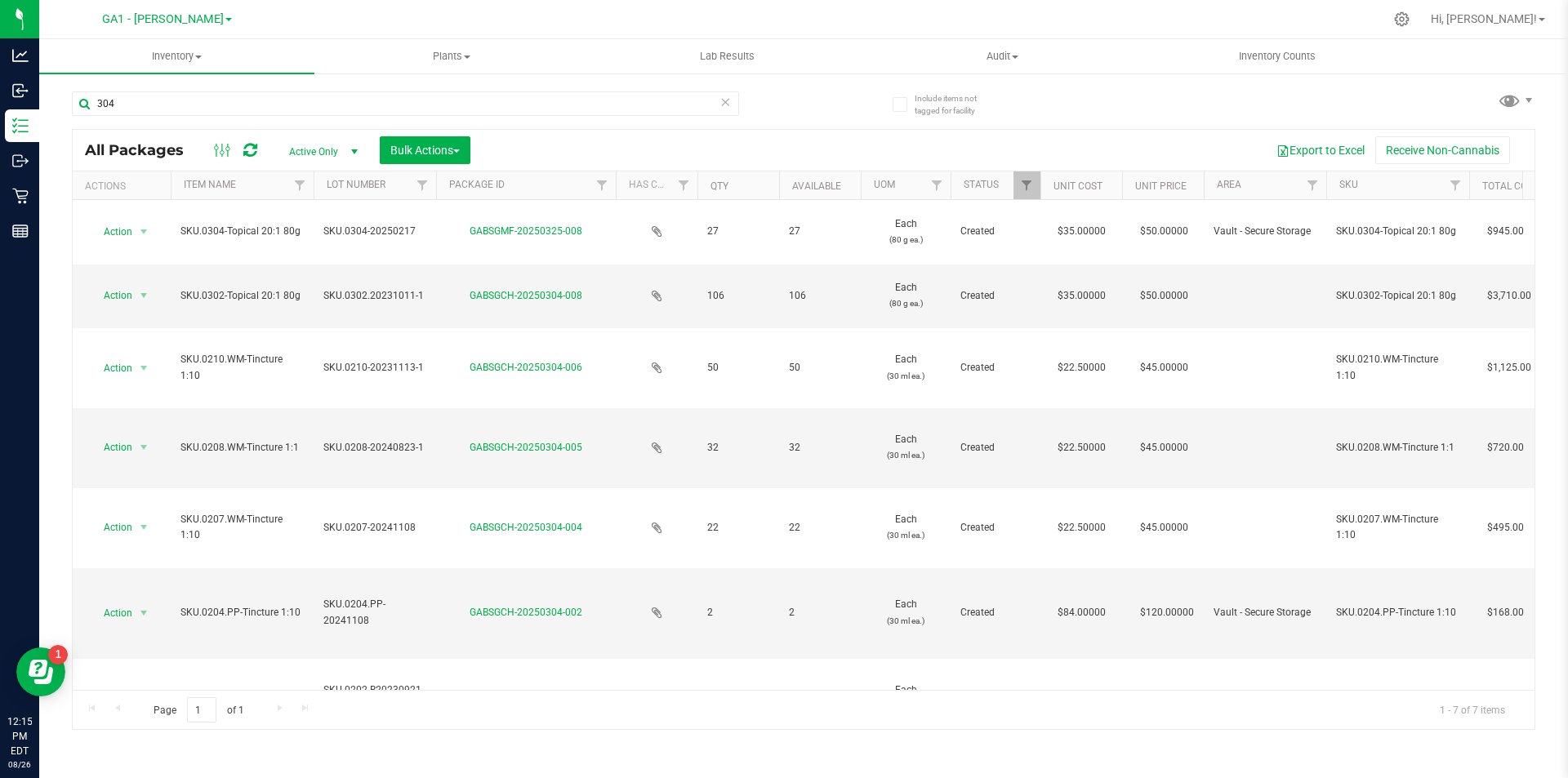
click at [357, 153] on span "select" at bounding box center [354, 152] width 13 height 13
click at [350, 153] on span "select" at bounding box center [354, 152] width 13 height 13
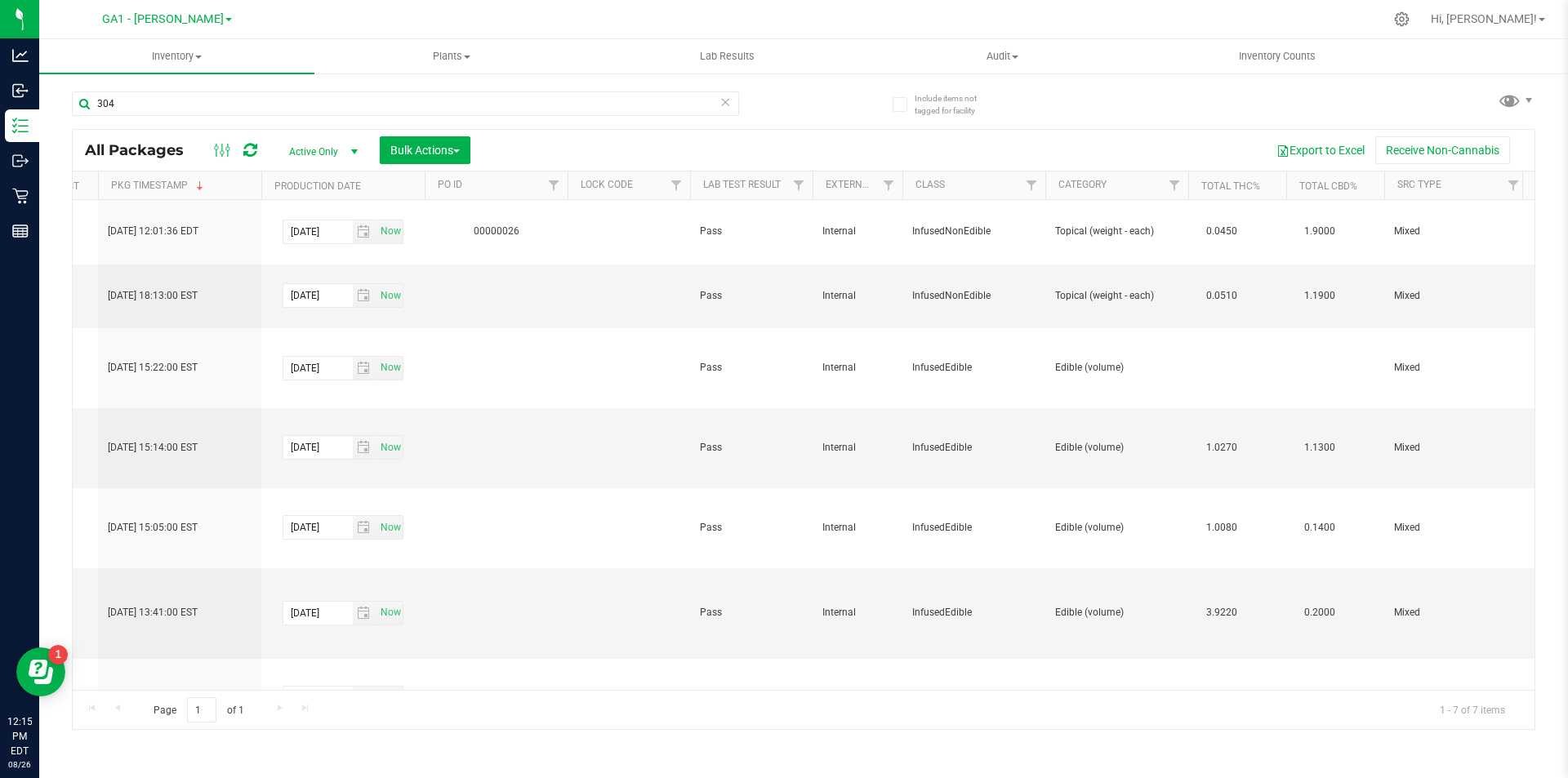
scroll to position [0, 2106]
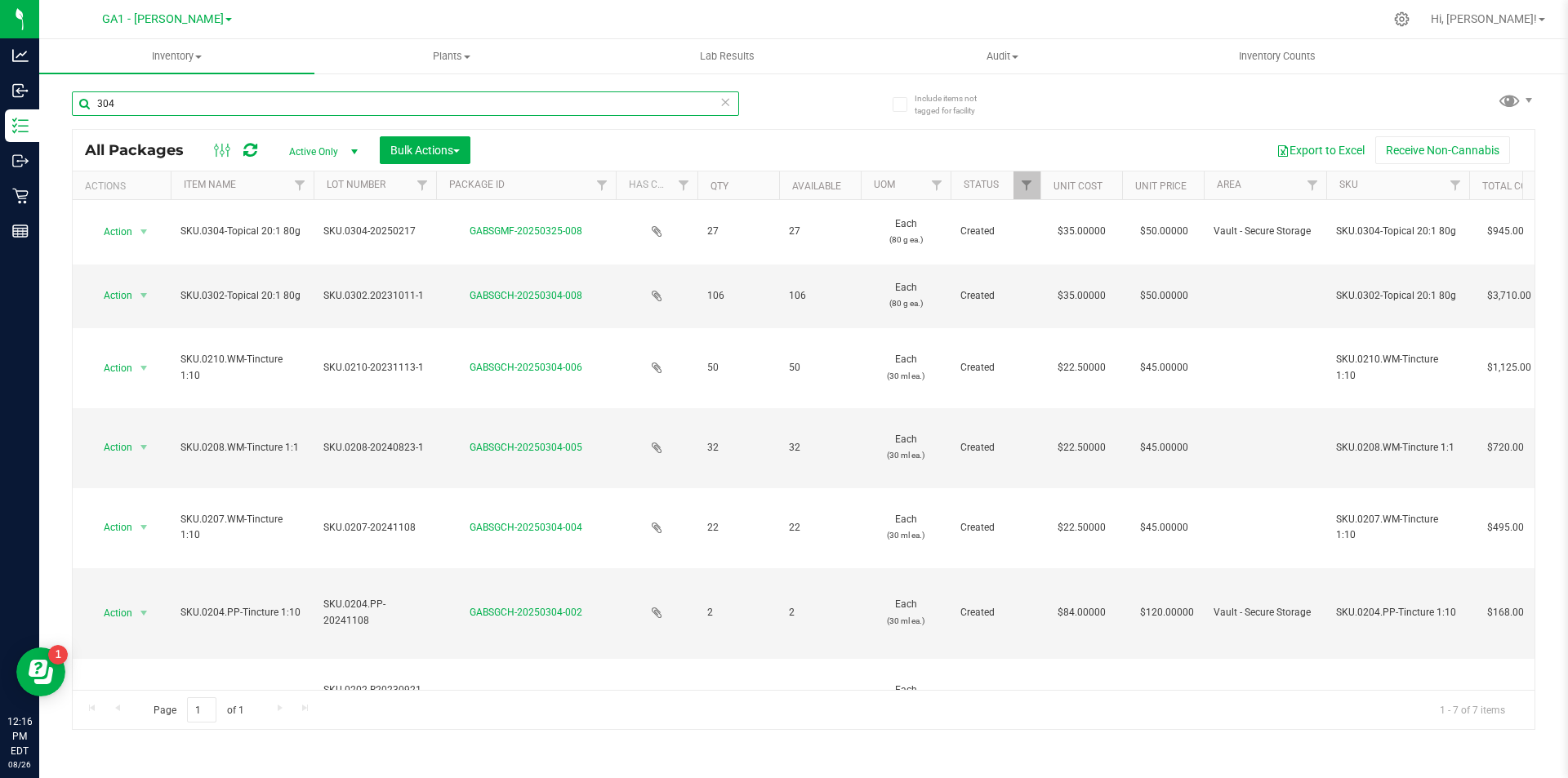
click at [194, 101] on input "304" at bounding box center [406, 104] width 667 height 25
click at [184, 14] on div "GA1 - [PERSON_NAME] GA1 - [PERSON_NAME] GA2 - Stockbridge GA3 - Marietta GA4 - …" at bounding box center [803, 389] width 1528 height 778
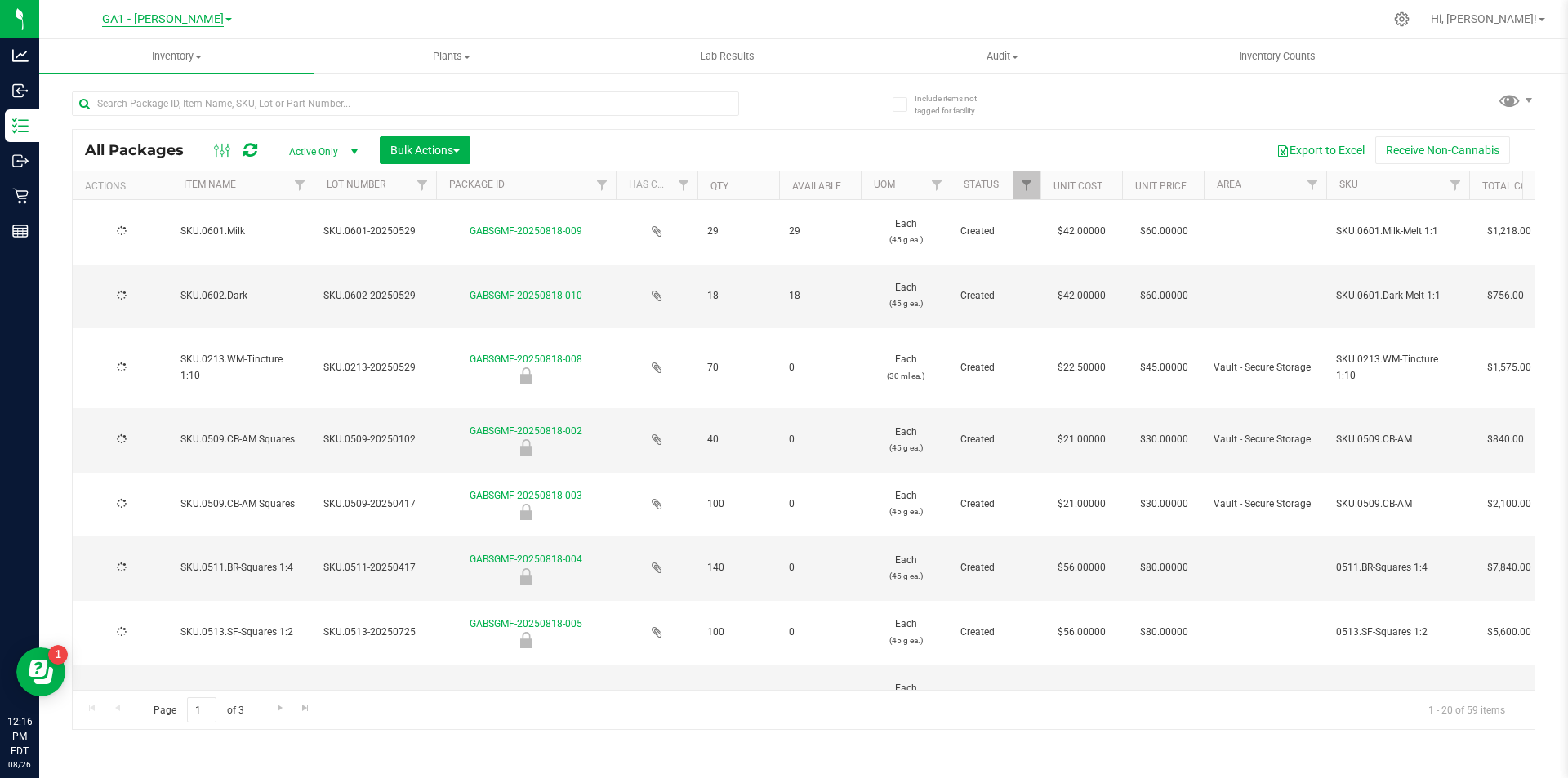
click at [168, 23] on span "GA1 - [PERSON_NAME]" at bounding box center [163, 20] width 122 height 15
click at [142, 101] on link "GA3 - Marietta" at bounding box center [166, 100] width 238 height 22
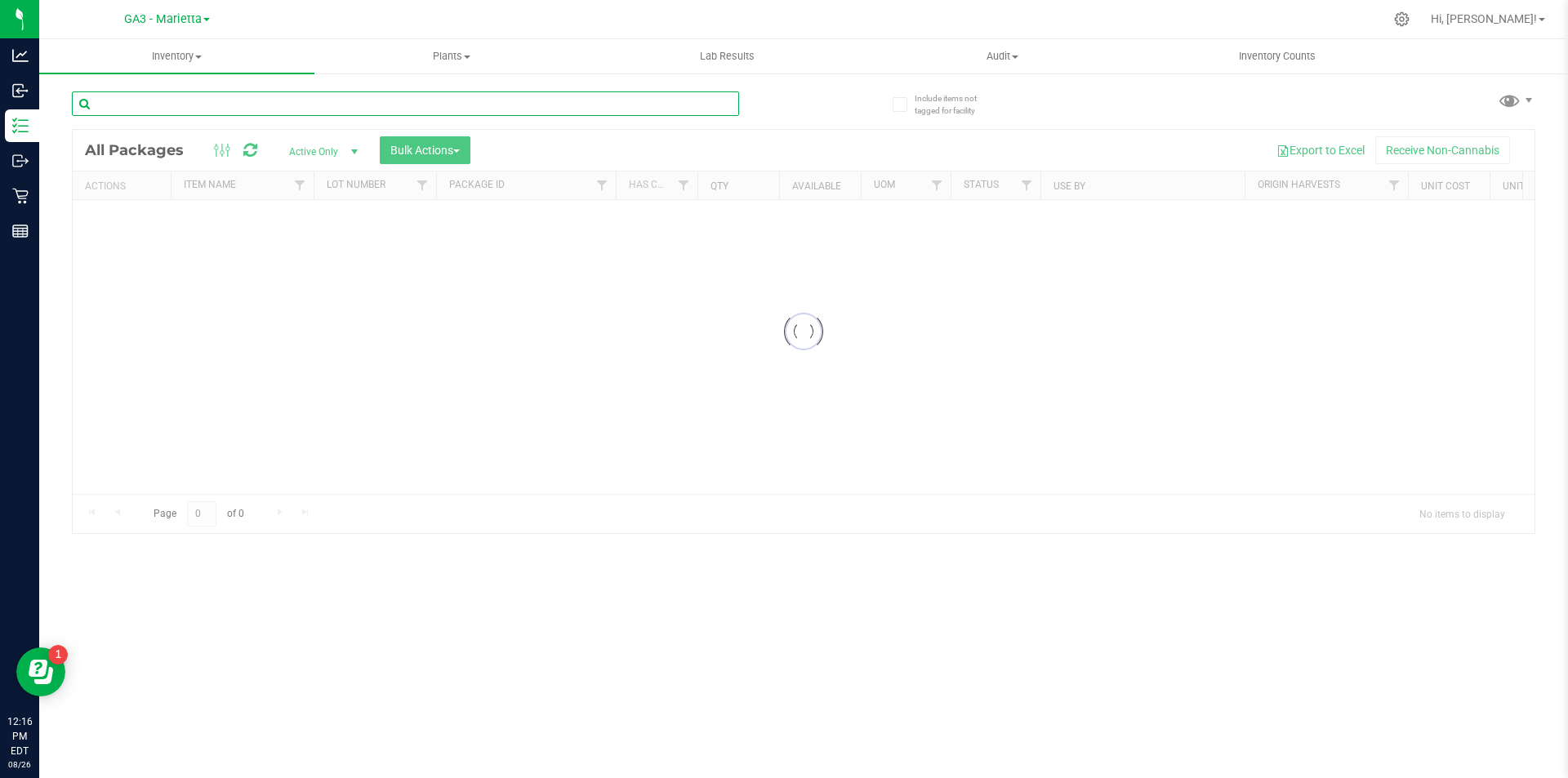
click at [138, 101] on input "text" at bounding box center [406, 104] width 667 height 25
type input "304"
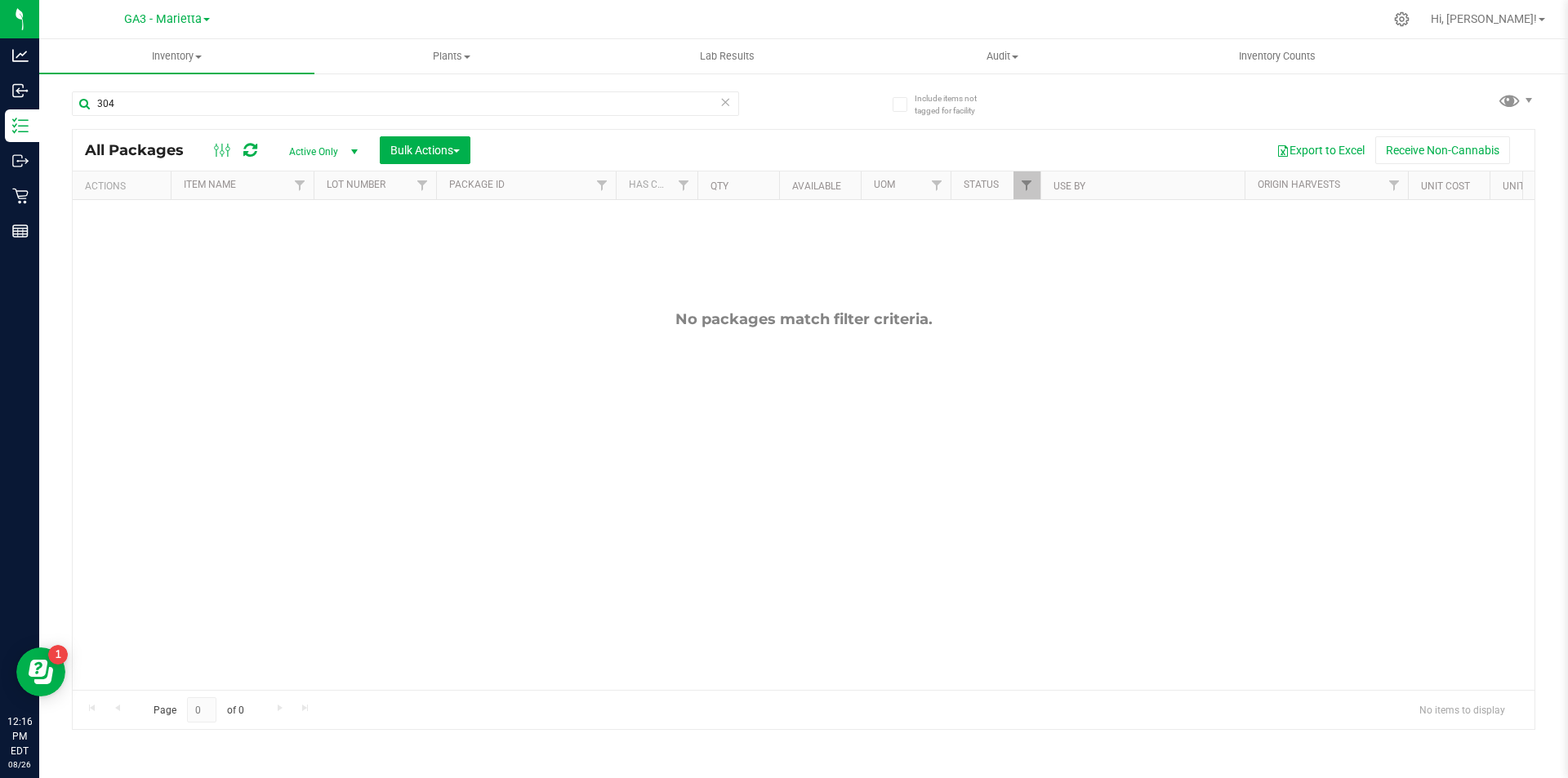
click at [342, 151] on span "Active Only" at bounding box center [320, 152] width 90 height 23
click at [302, 234] on li "Locked" at bounding box center [319, 227] width 88 height 25
click at [339, 142] on div "All Packages Locked Active Only Lab Samples Locked All Bulk Actions Add to manu…" at bounding box center [804, 149] width 1462 height 41
click at [340, 144] on span "Locked" at bounding box center [320, 152] width 90 height 23
click at [277, 250] on li "All" at bounding box center [319, 250] width 88 height 25
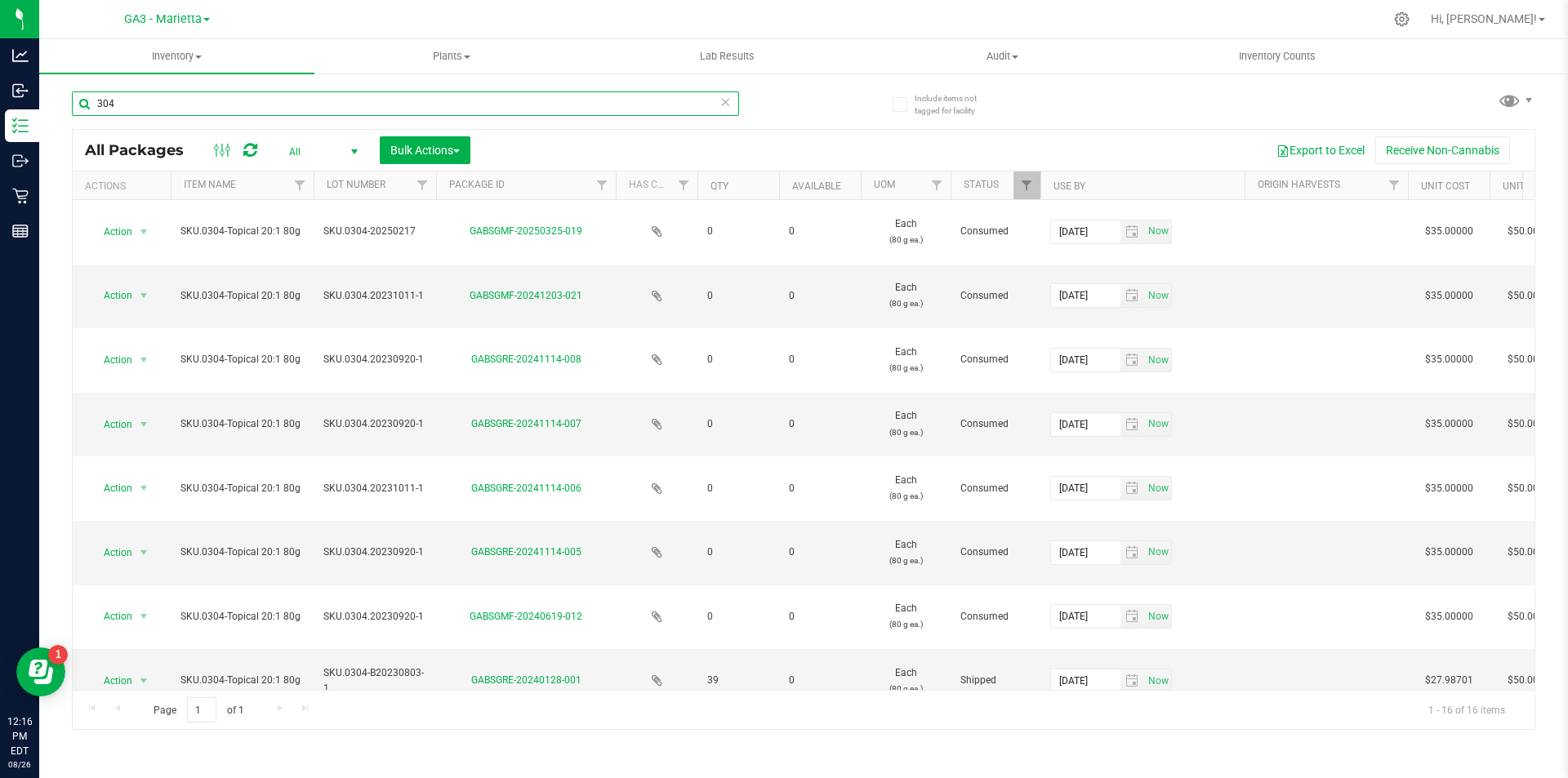
click at [736, 105] on input "304" at bounding box center [406, 104] width 667 height 25
click at [720, 94] on icon at bounding box center [725, 101] width 12 height 20
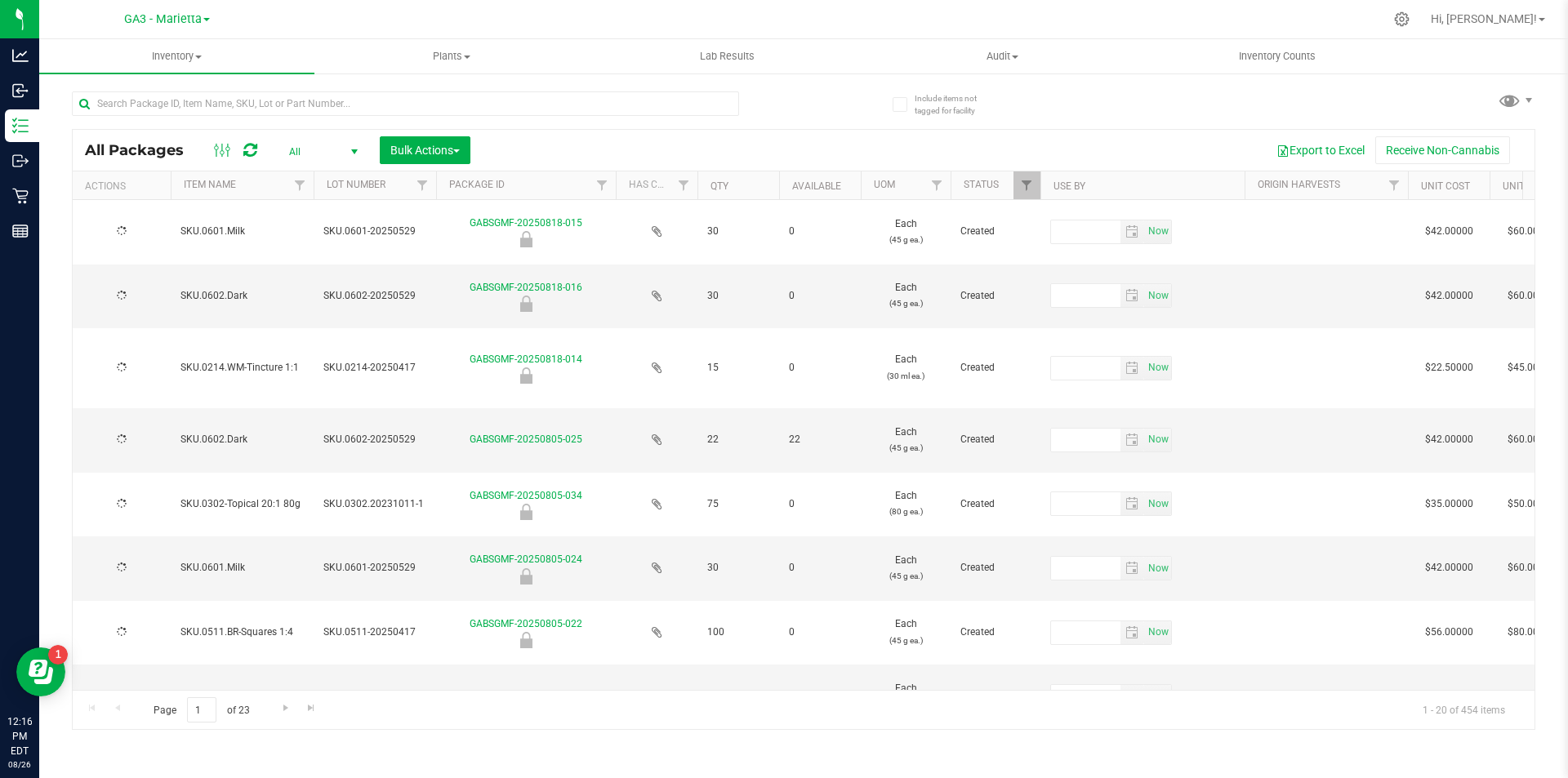
type input "[DATE]"
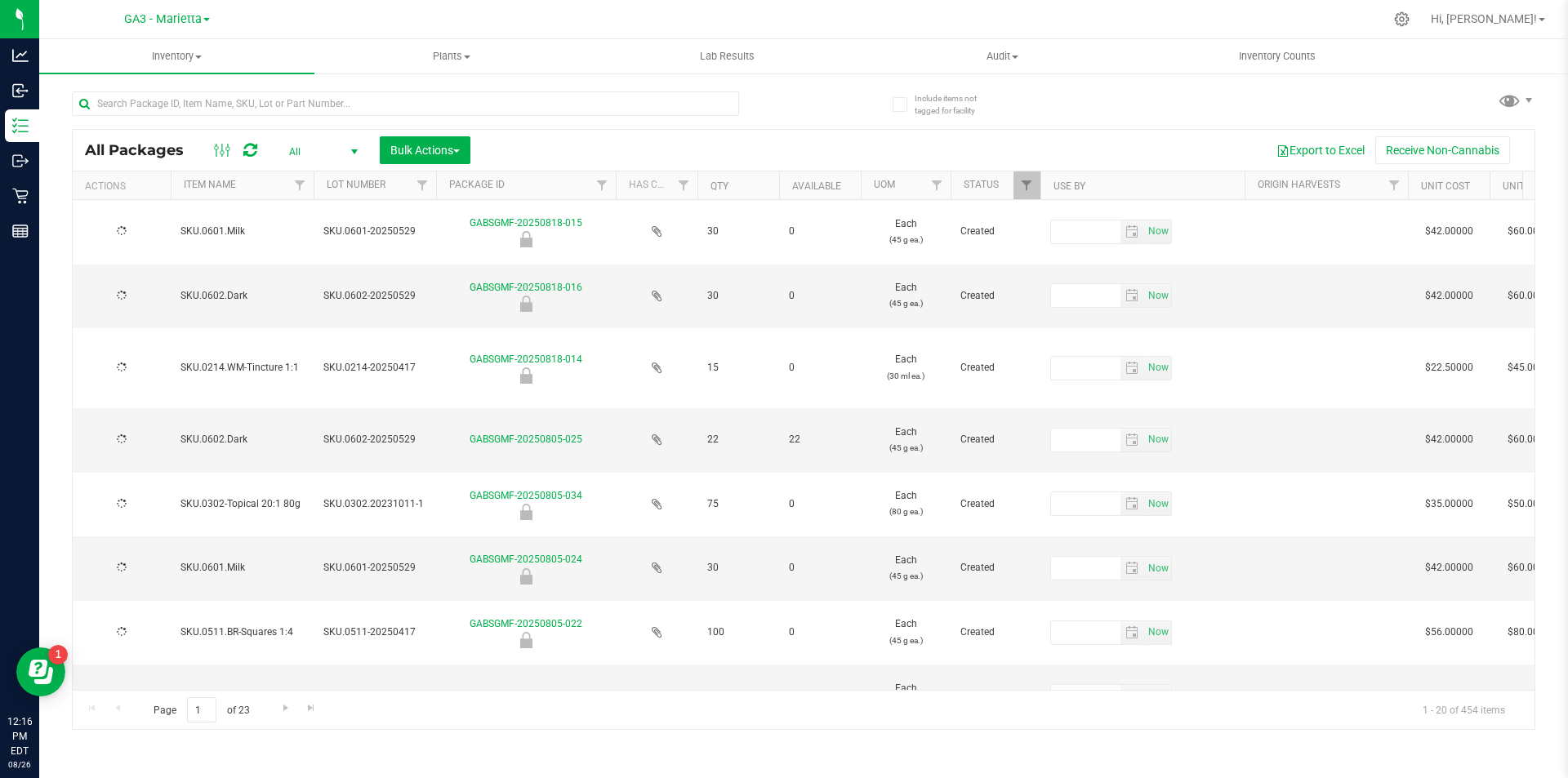
type input "[DATE]"
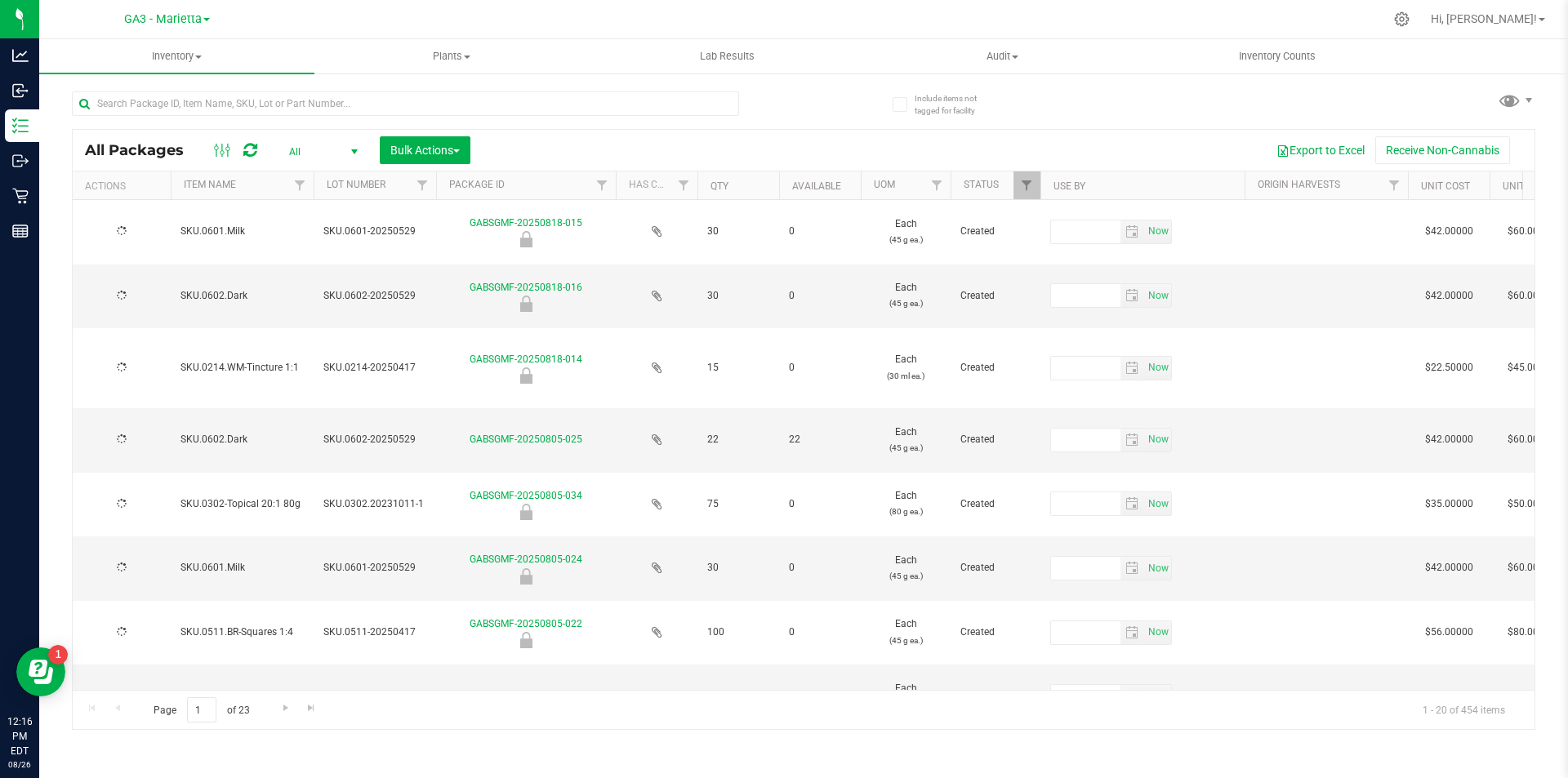
type input "[DATE]"
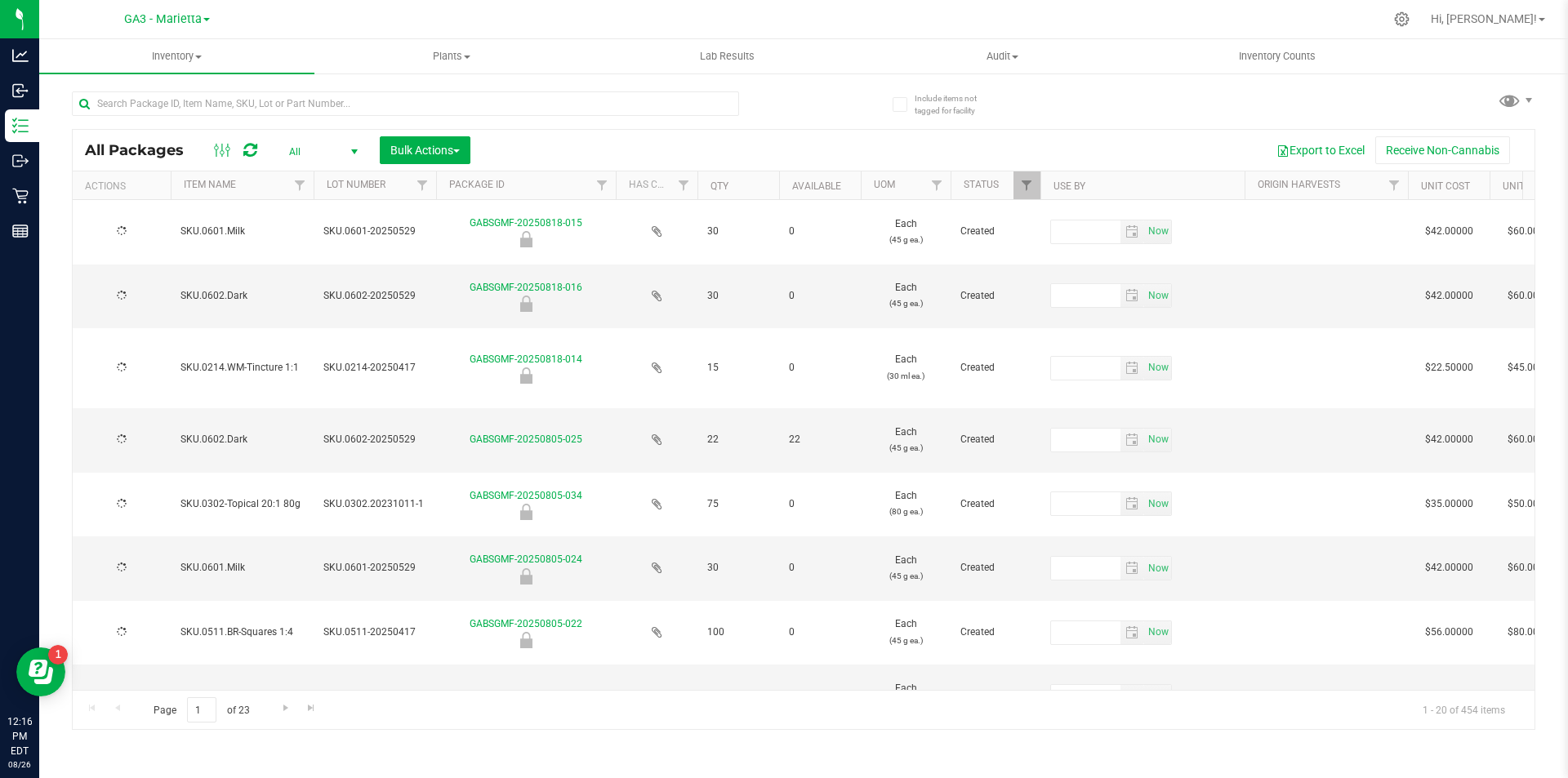
type input "[DATE]"
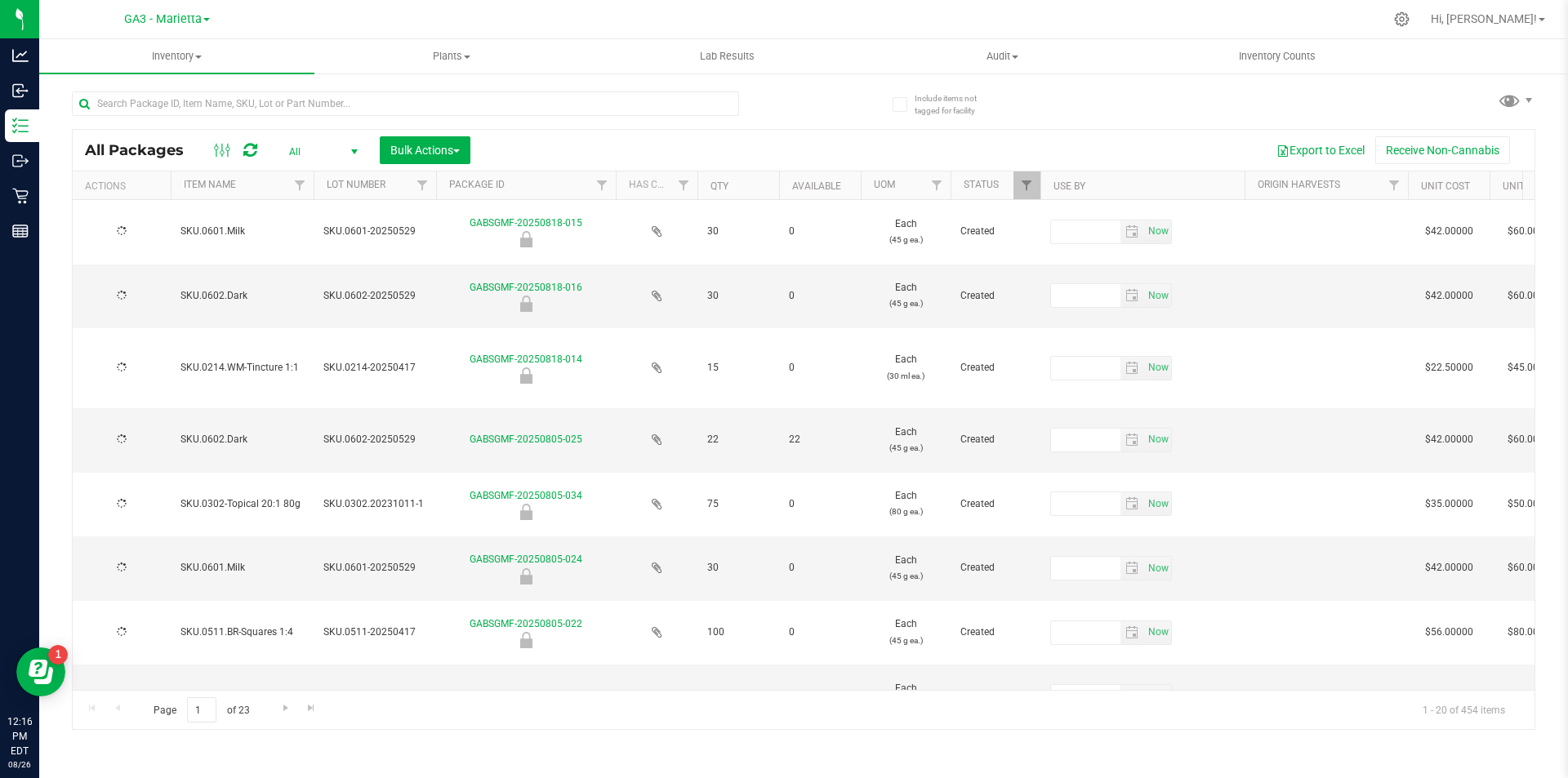
type input "[DATE]"
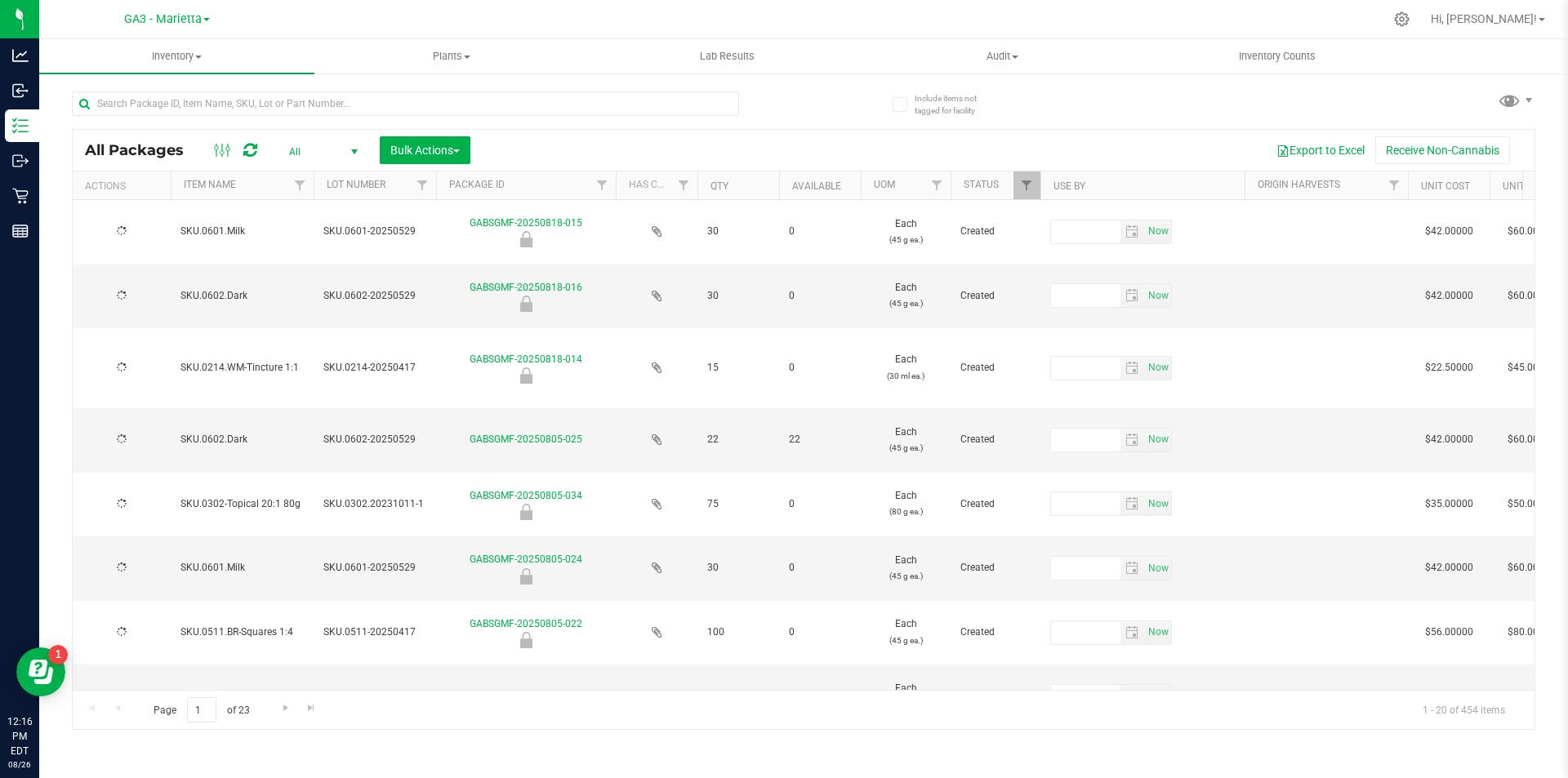
type input "[DATE]"
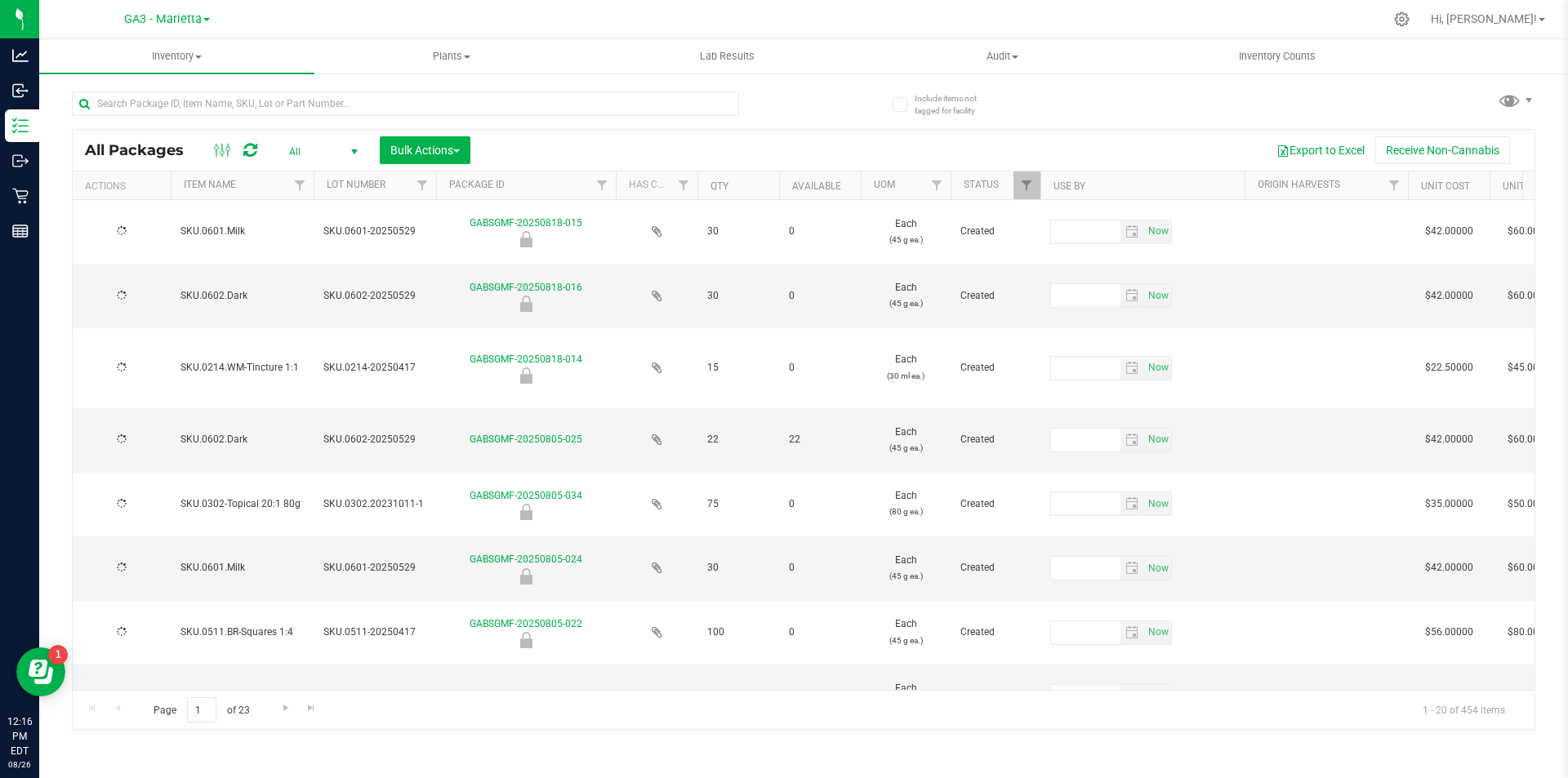
type input "[DATE]"
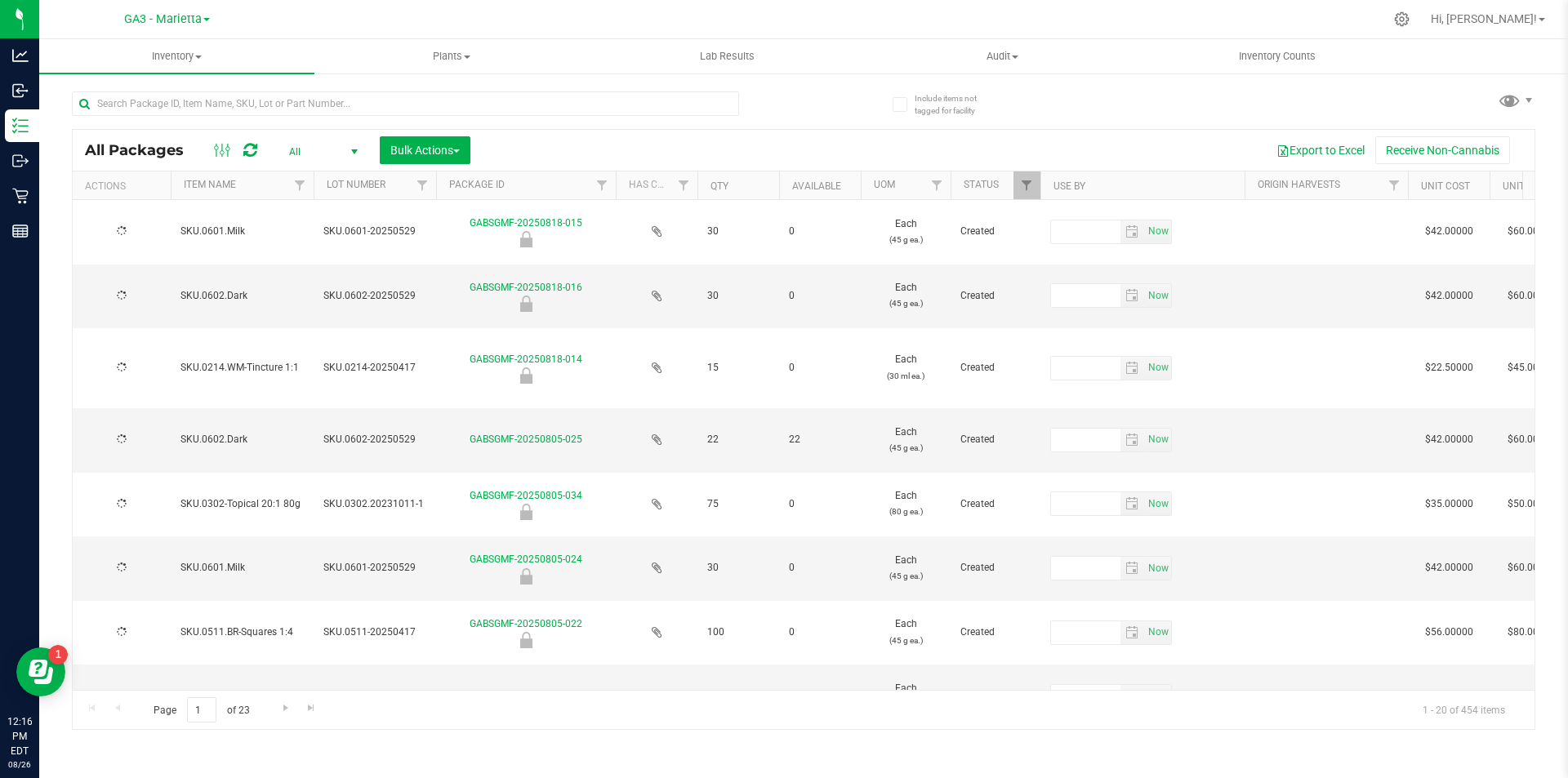
type input "[DATE]"
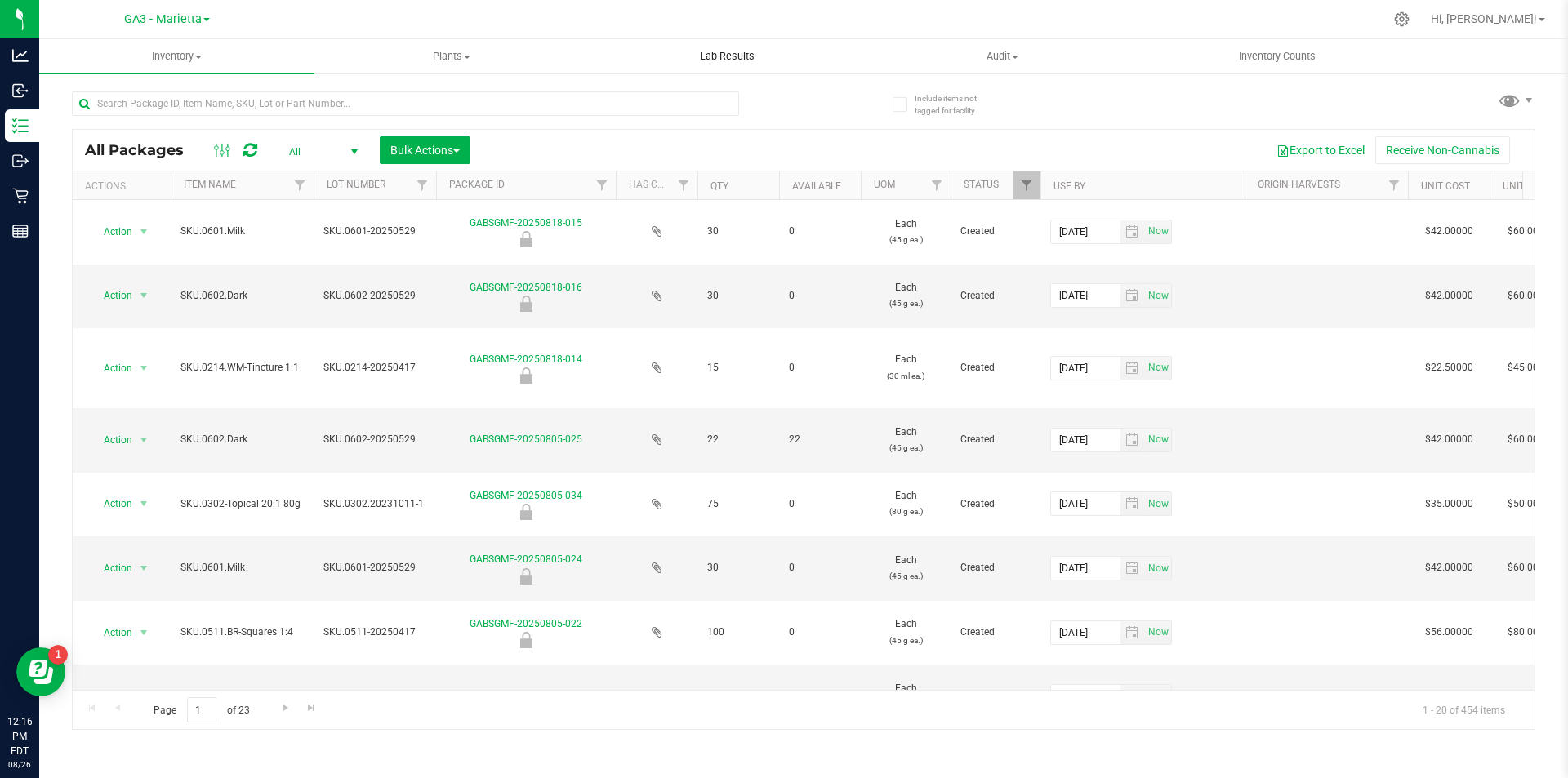
drag, startPoint x: 806, startPoint y: 95, endPoint x: 834, endPoint y: 72, distance: 36.2
click at [831, 75] on div "Include items not tagged for facility All Packages All Active Only Lab Samples …" at bounding box center [803, 321] width 1528 height 498
click at [181, 19] on span "GA3 - Marietta" at bounding box center [163, 20] width 77 height 15
click at [120, 72] on link "GA2 - [GEOGRAPHIC_DATA]" at bounding box center [166, 80] width 238 height 22
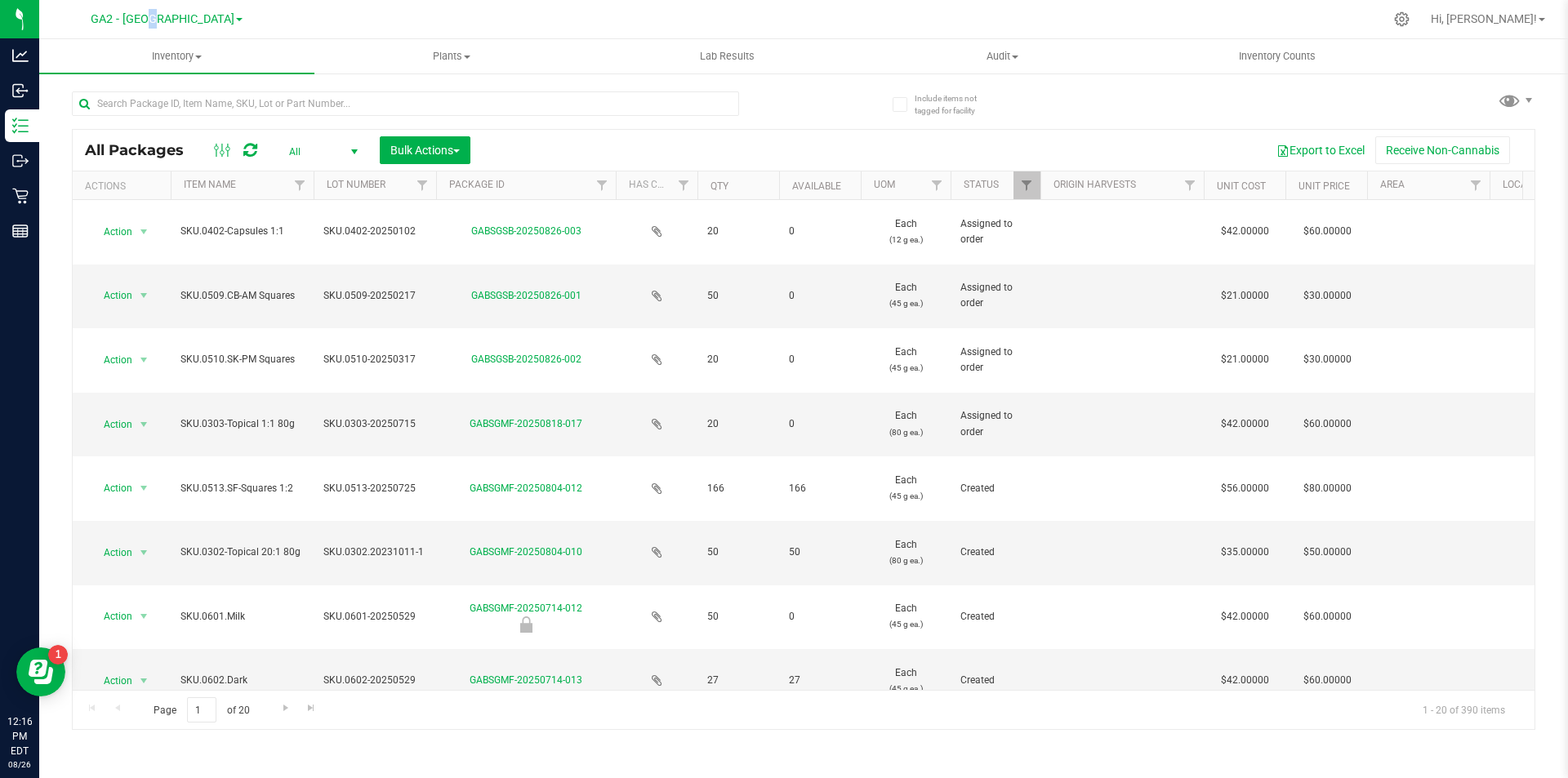
click at [168, 6] on nav "GA2 - Stockbridge GA1 - [PERSON_NAME] GA2 - [GEOGRAPHIC_DATA] GA3 - Marietta GA…" at bounding box center [803, 19] width 1528 height 39
click at [169, 17] on span "GA2 - [GEOGRAPHIC_DATA]" at bounding box center [162, 20] width 144 height 15
click at [95, 122] on link "GA4 - [PERSON_NAME]" at bounding box center [166, 123] width 238 height 22
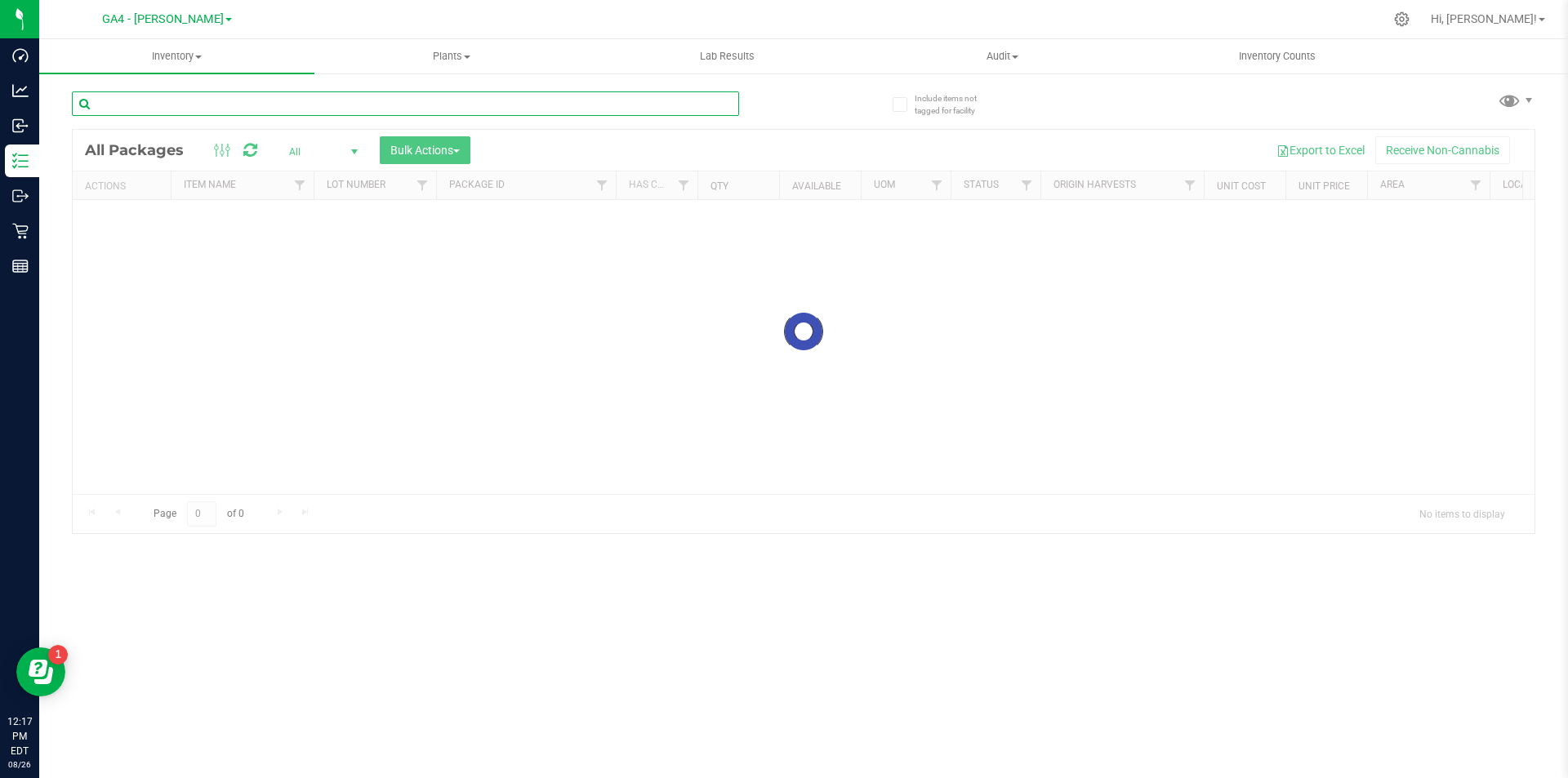
click at [130, 95] on input "text" at bounding box center [406, 104] width 667 height 25
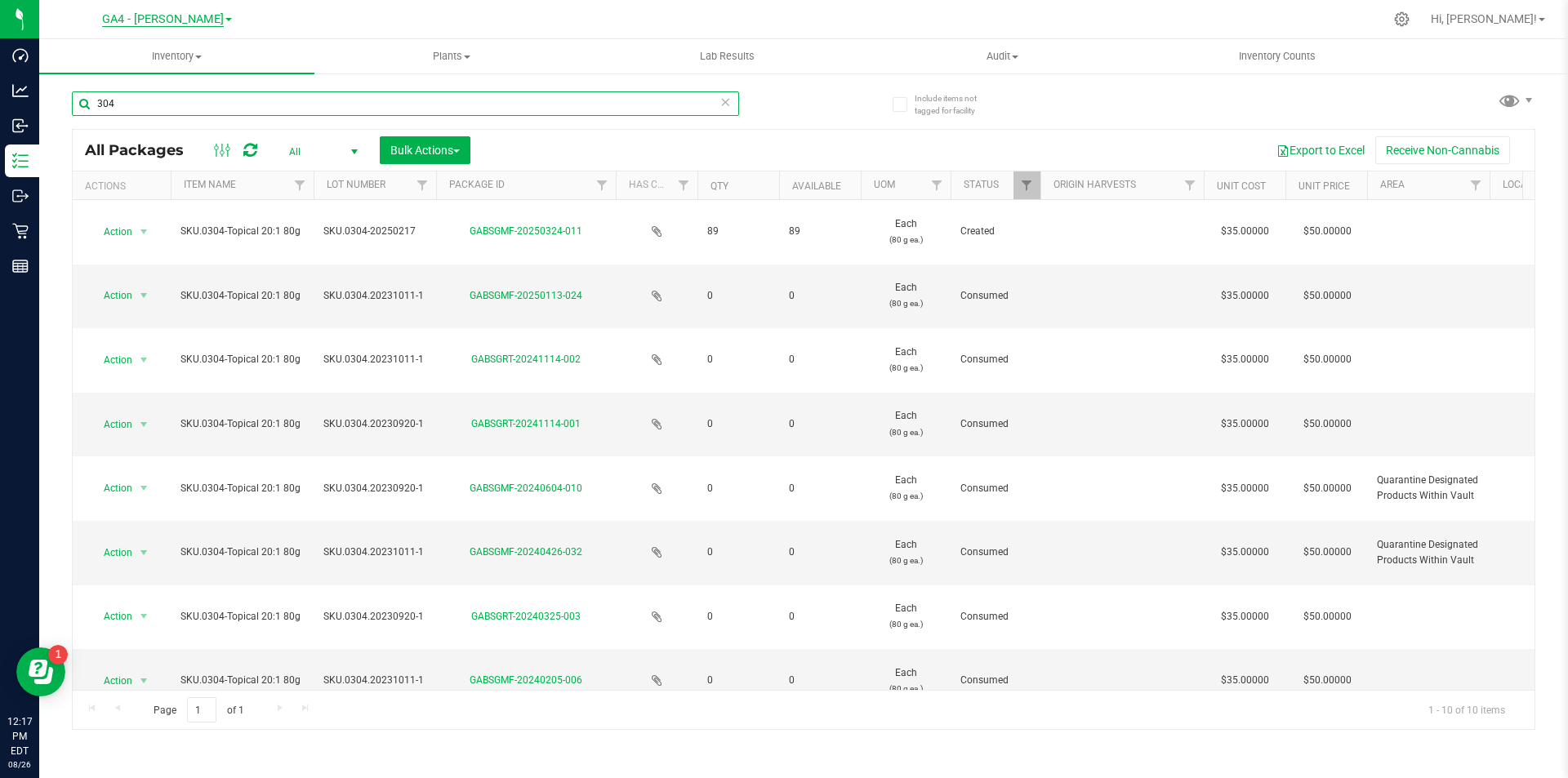
type input "304"
click at [151, 15] on span "GA4 - [PERSON_NAME]" at bounding box center [163, 20] width 122 height 15
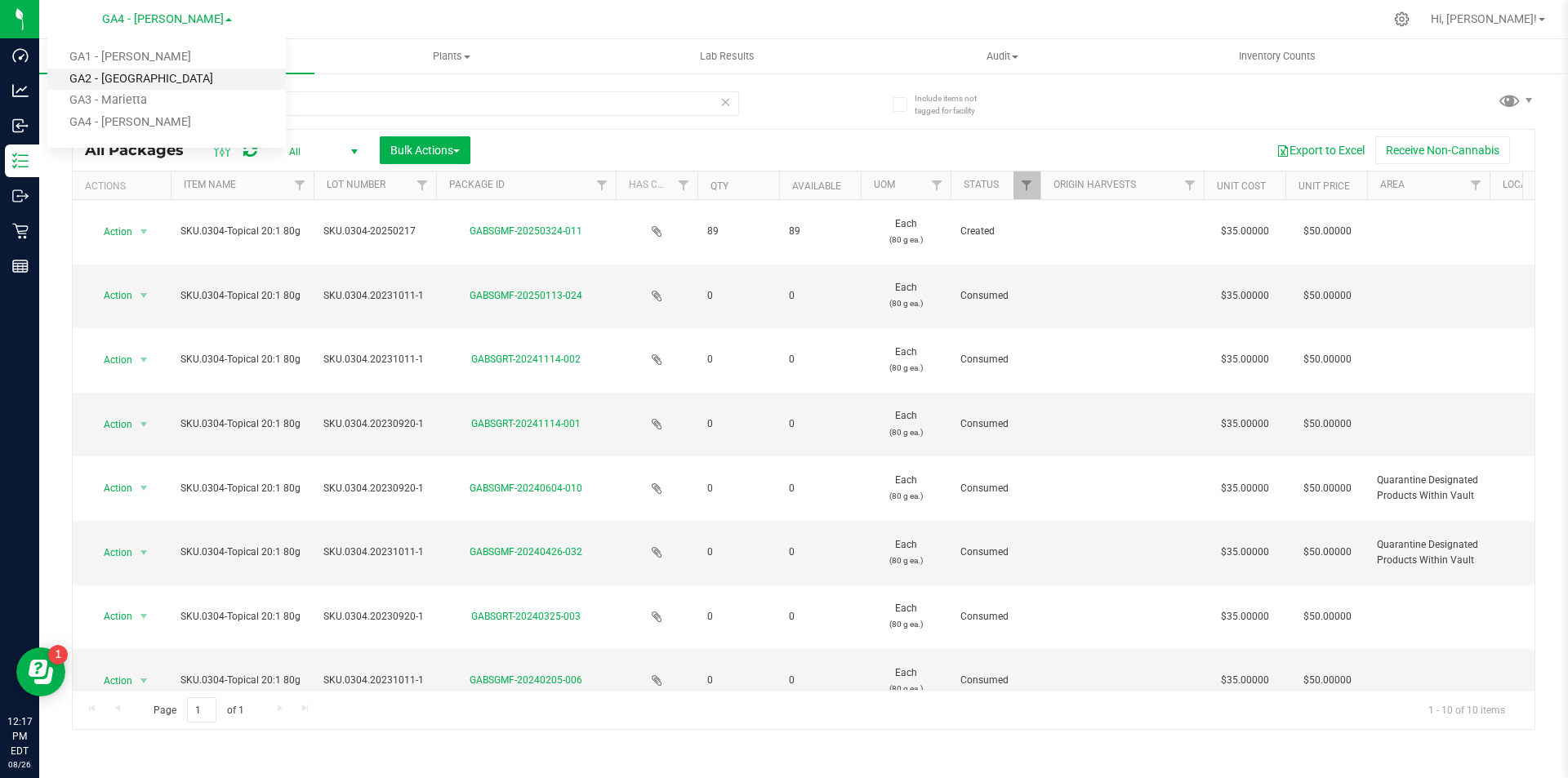
click at [127, 75] on link "GA2 - [GEOGRAPHIC_DATA]" at bounding box center [166, 80] width 238 height 22
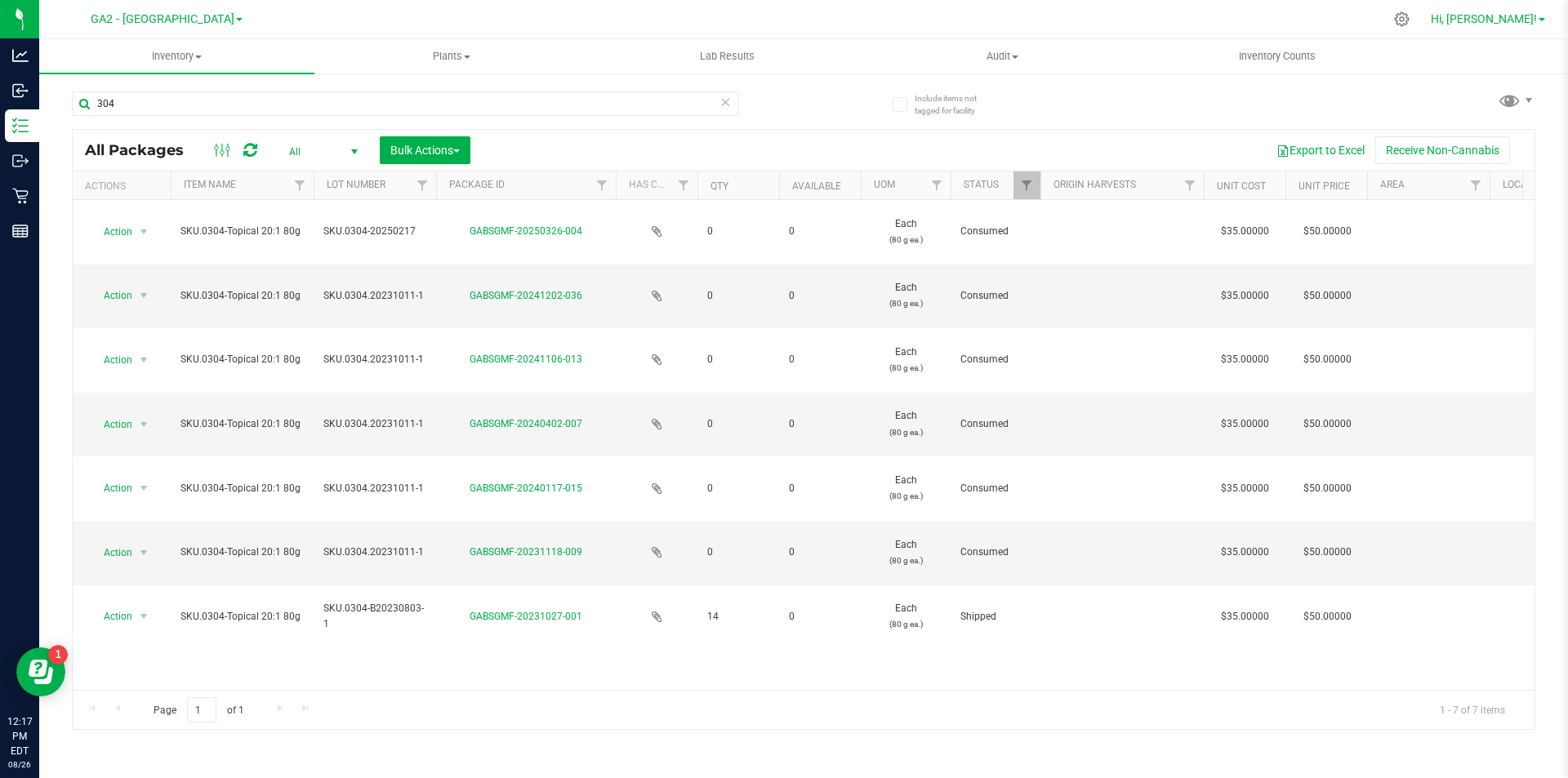
click at [1507, 18] on span "Hi, [PERSON_NAME]!" at bounding box center [1483, 19] width 106 height 13
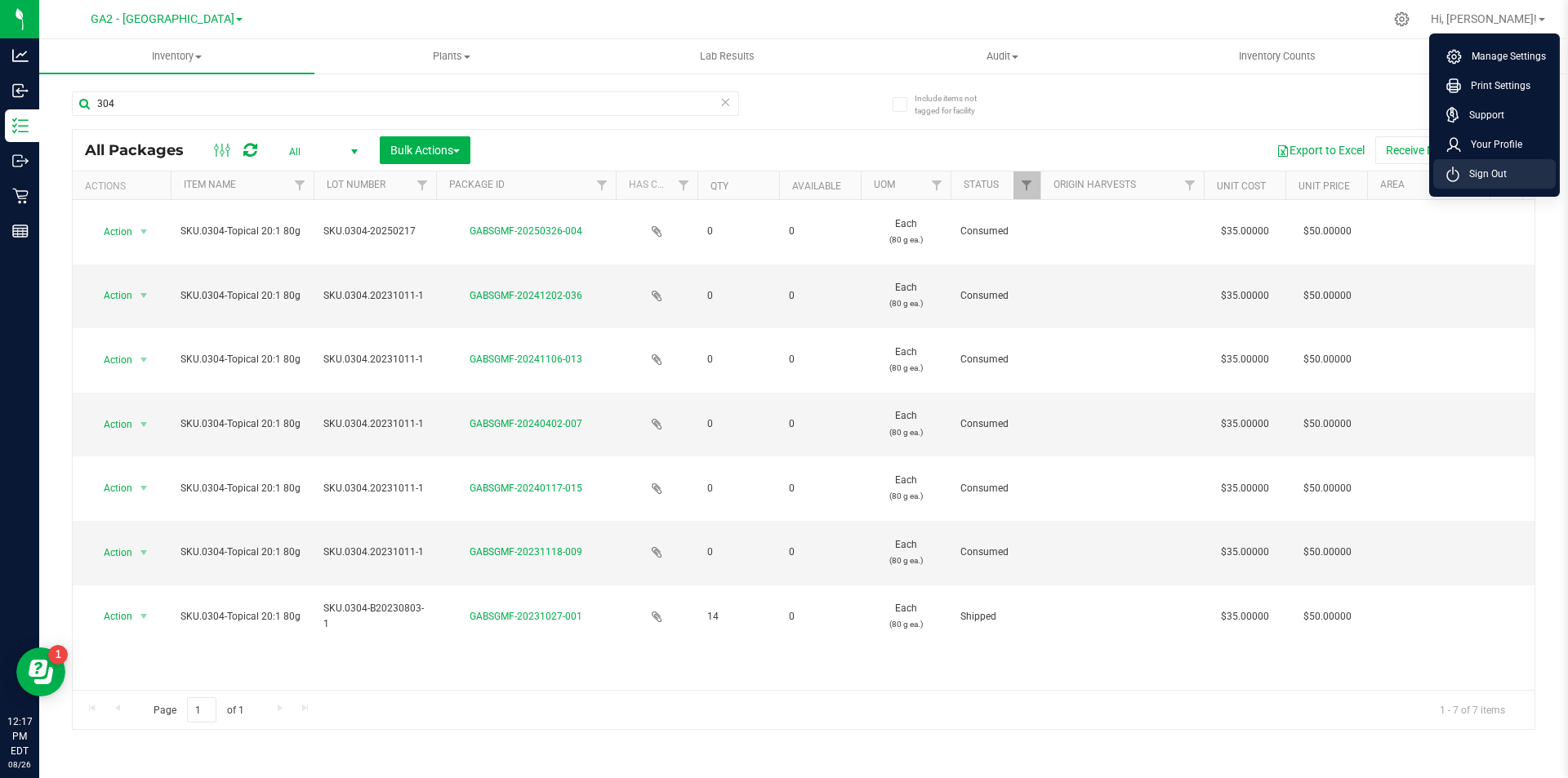
click at [1486, 175] on span "Sign Out" at bounding box center [1483, 174] width 47 height 17
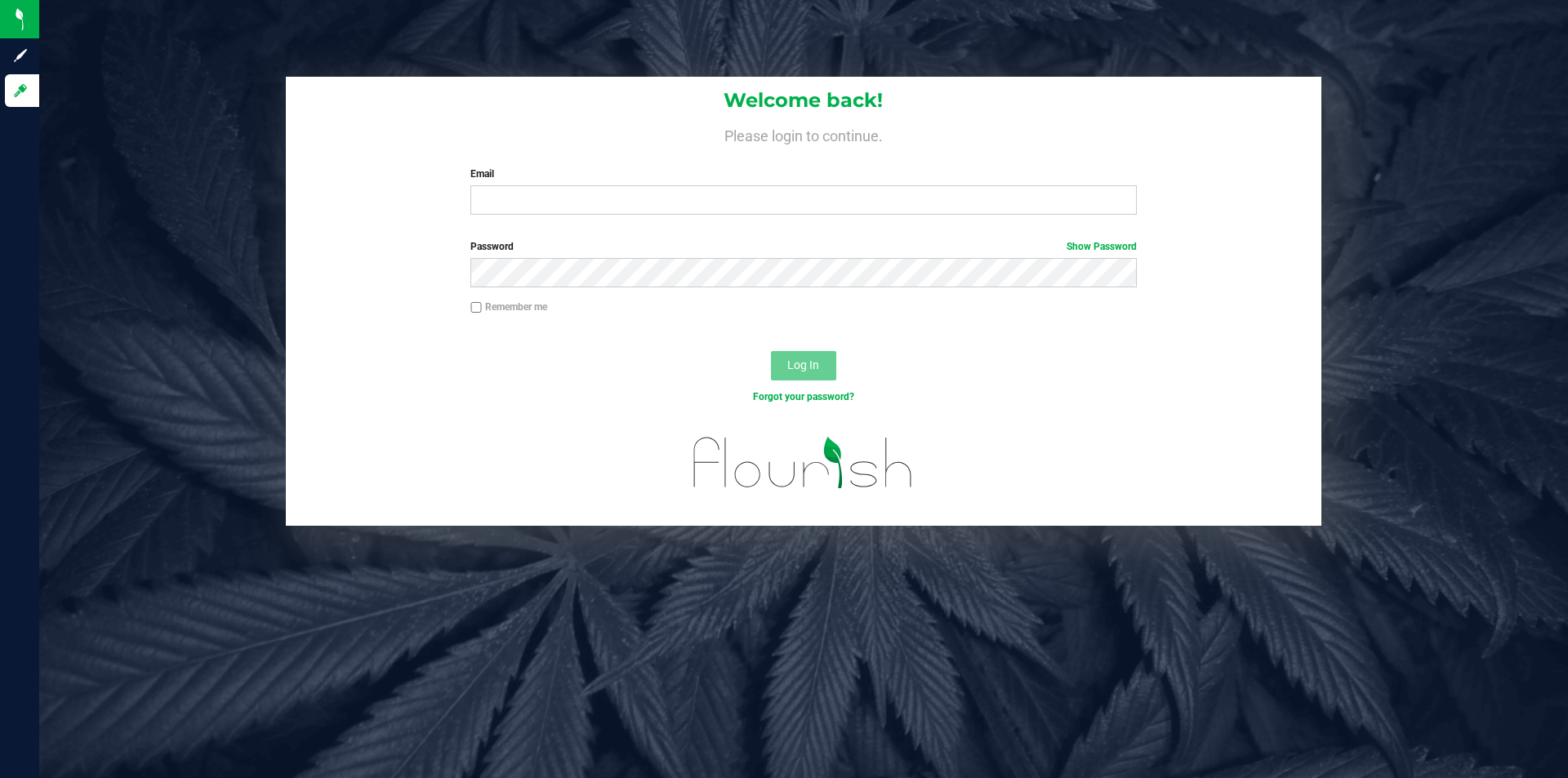
click at [543, 231] on form "Welcome back! Please login to continue. Email Required Please format your email…" at bounding box center [803, 301] width 1010 height 449
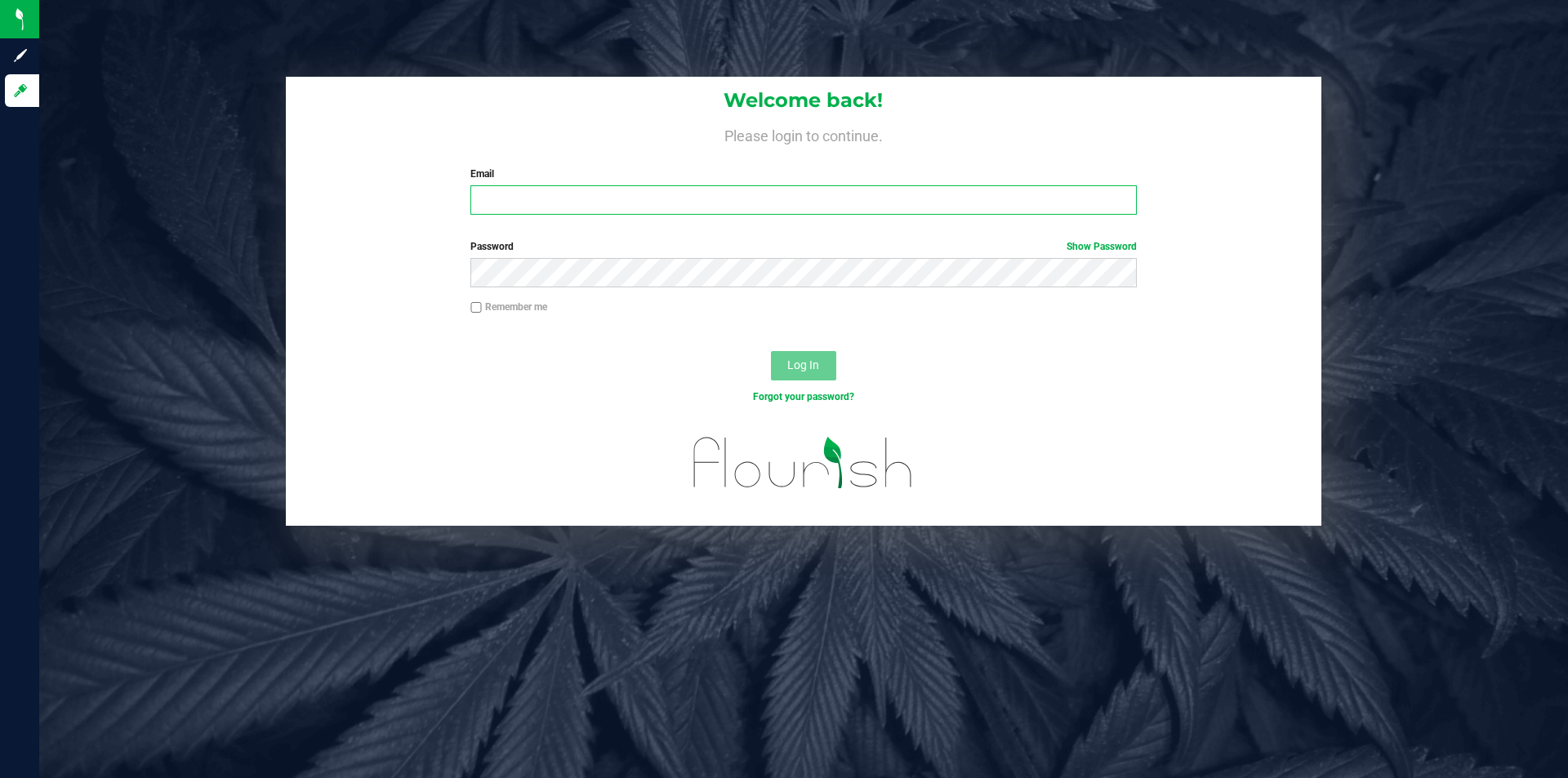
click at [567, 187] on input "Email" at bounding box center [803, 199] width 665 height 29
click at [609, 202] on input "Email" at bounding box center [803, 199] width 665 height 29
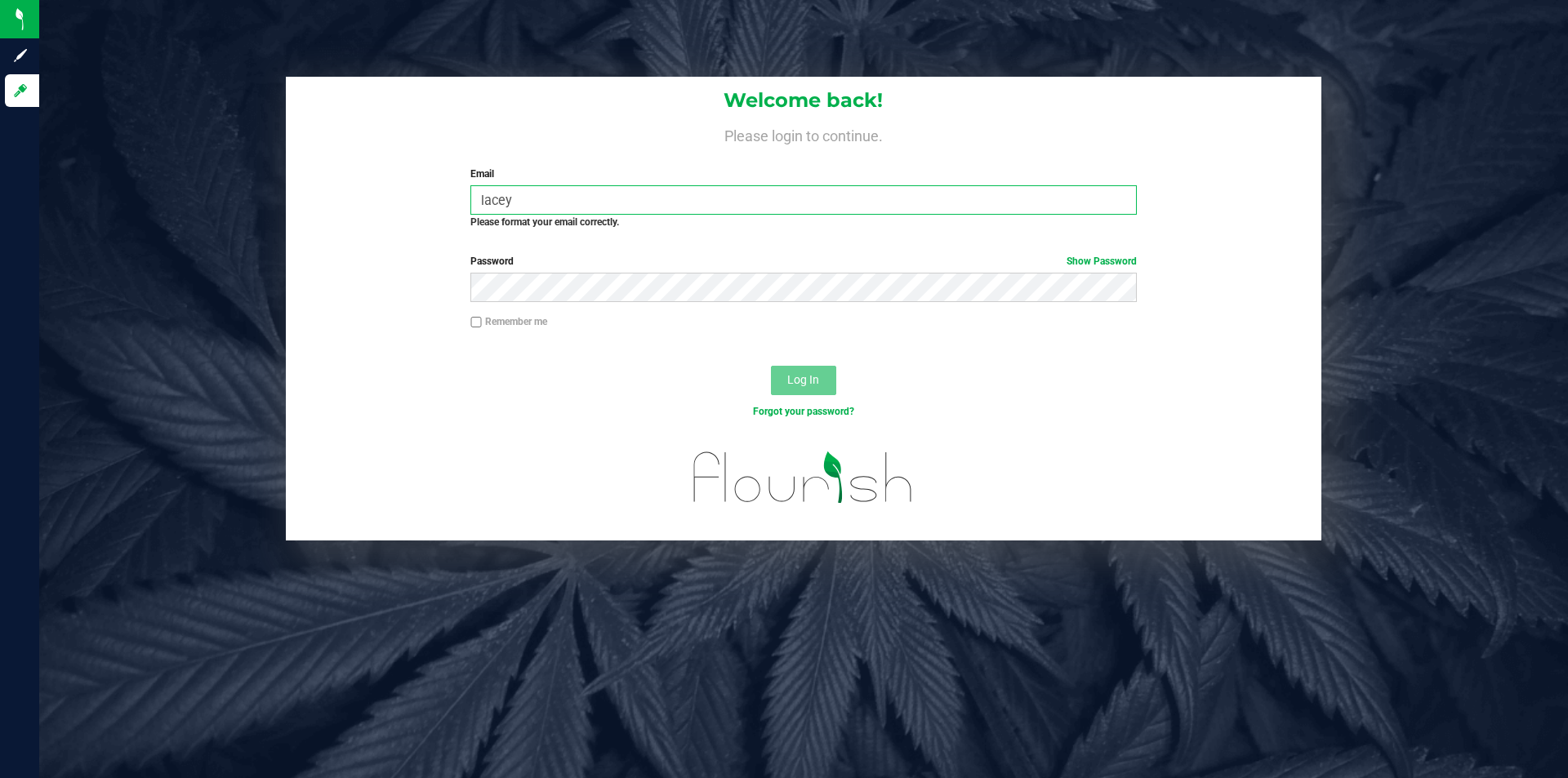
type input "[EMAIL_ADDRESS][DOMAIN_NAME]"
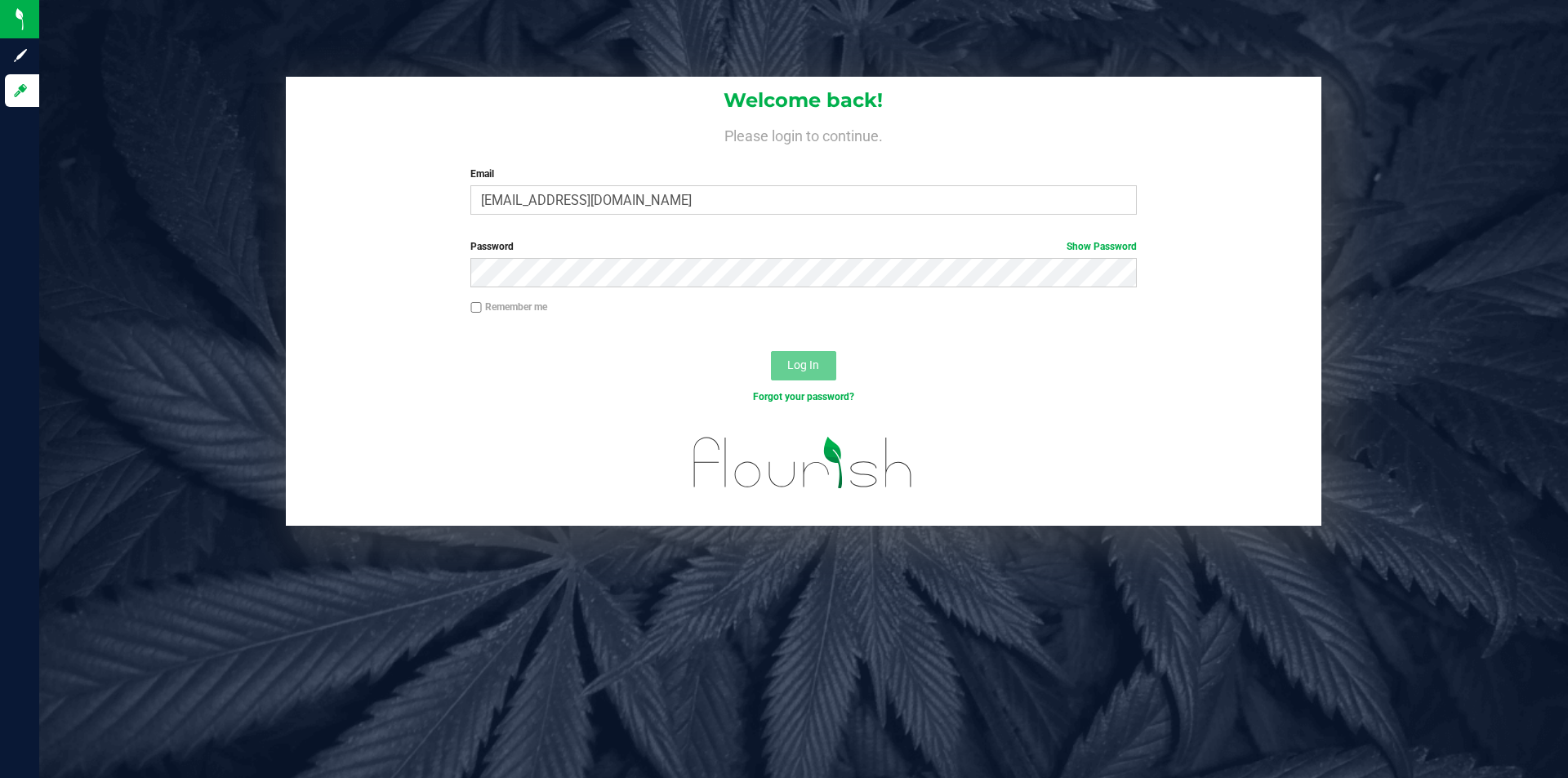
click at [645, 255] on div "Password Show Password" at bounding box center [803, 263] width 690 height 48
click at [771, 351] on button "Log In" at bounding box center [803, 365] width 66 height 29
